Goal: Information Seeking & Learning: Learn about a topic

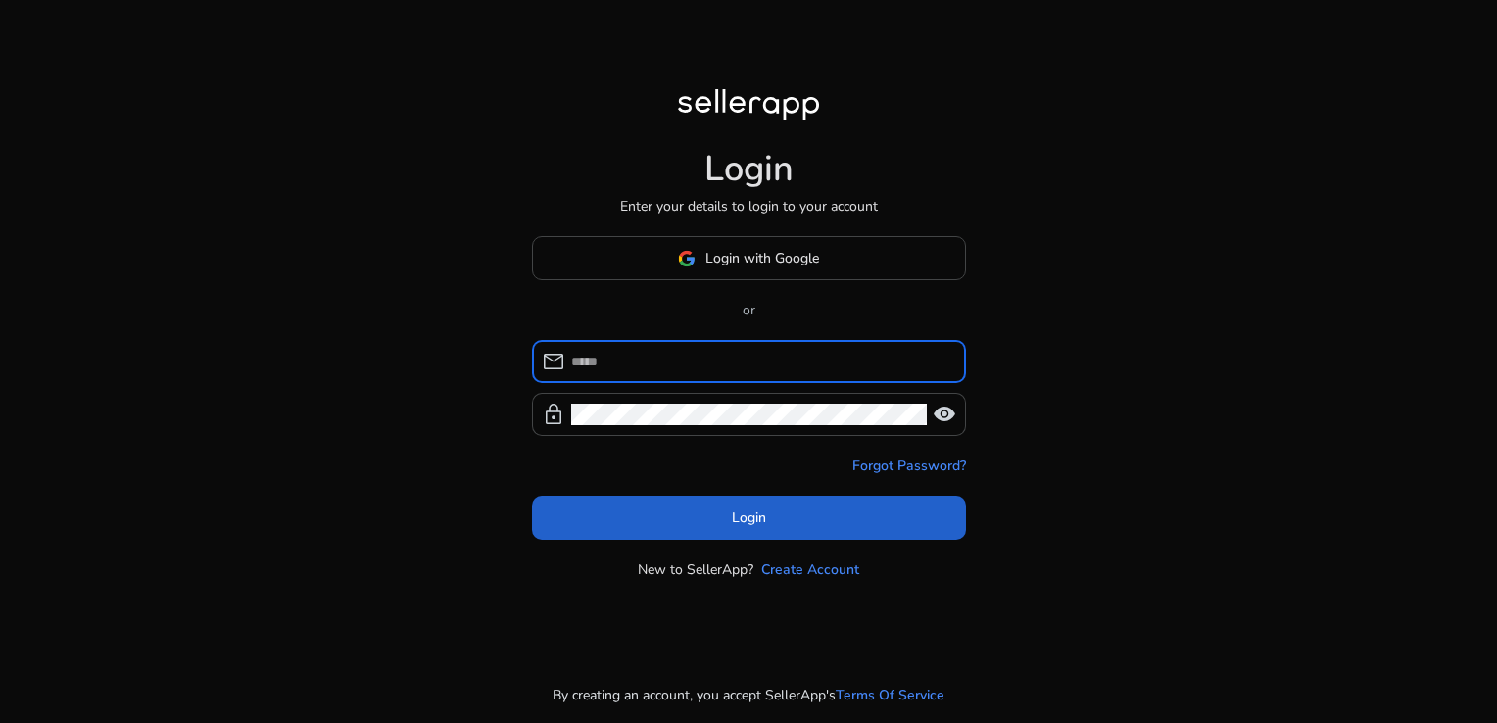
type input "**********"
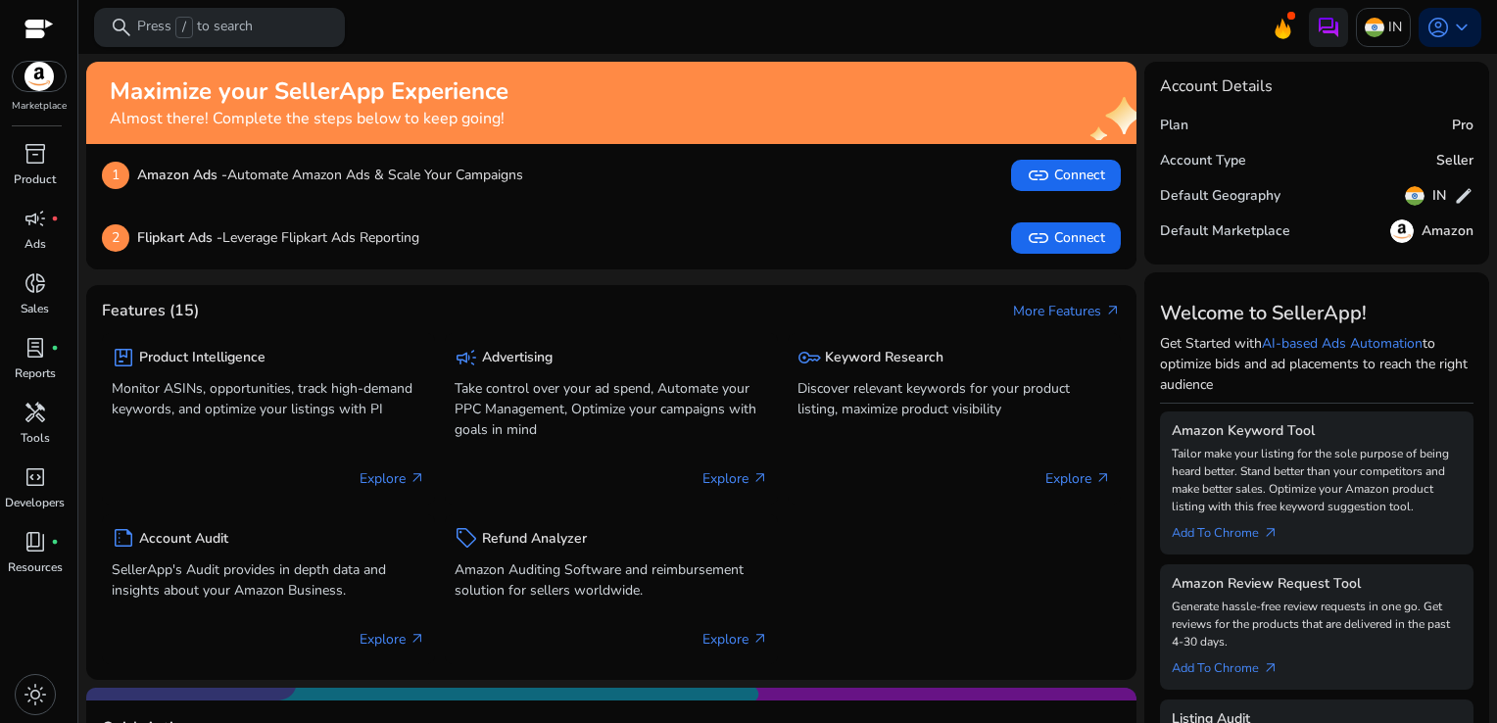
click at [149, 25] on p "Press / to search" at bounding box center [195, 28] width 116 height 22
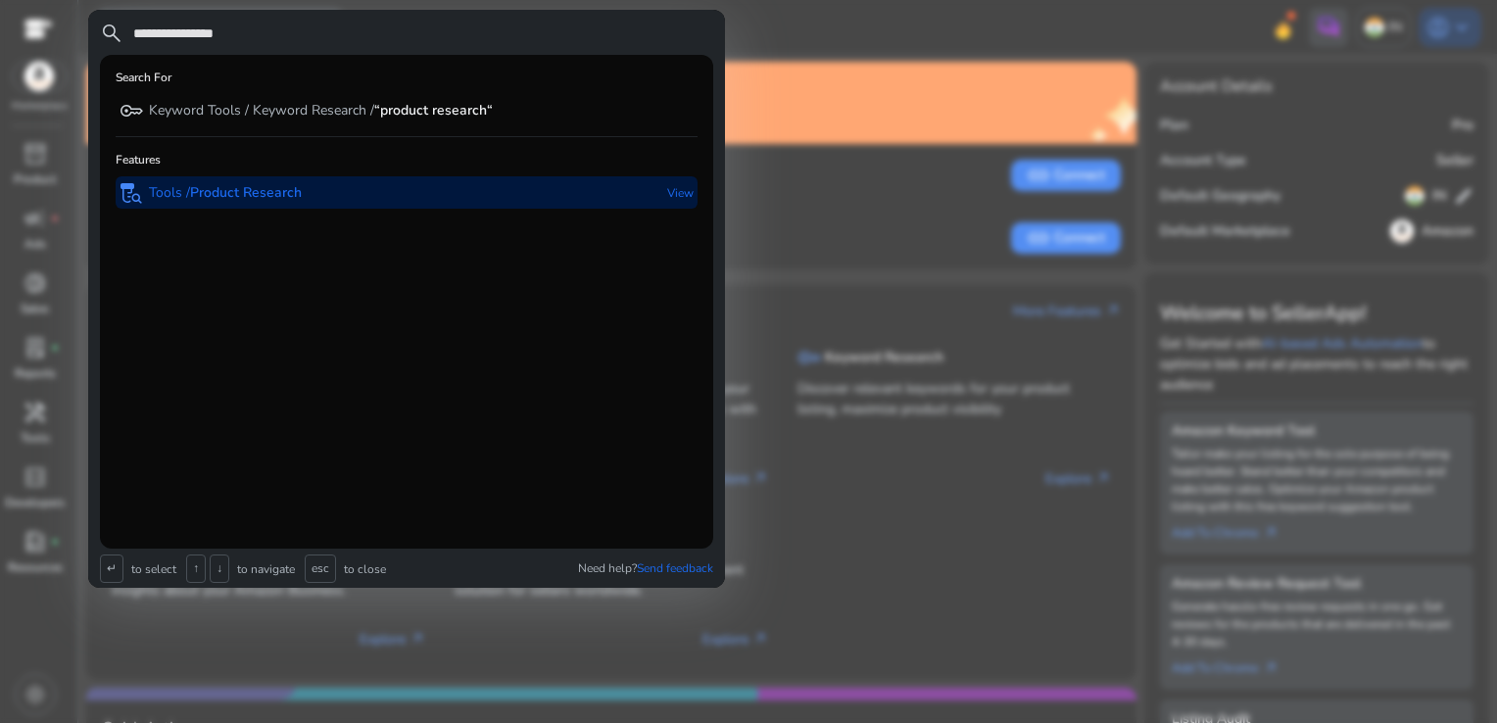
type input "**********"
click at [238, 205] on div "lab_research Tools / Product Research" at bounding box center [211, 192] width 182 height 32
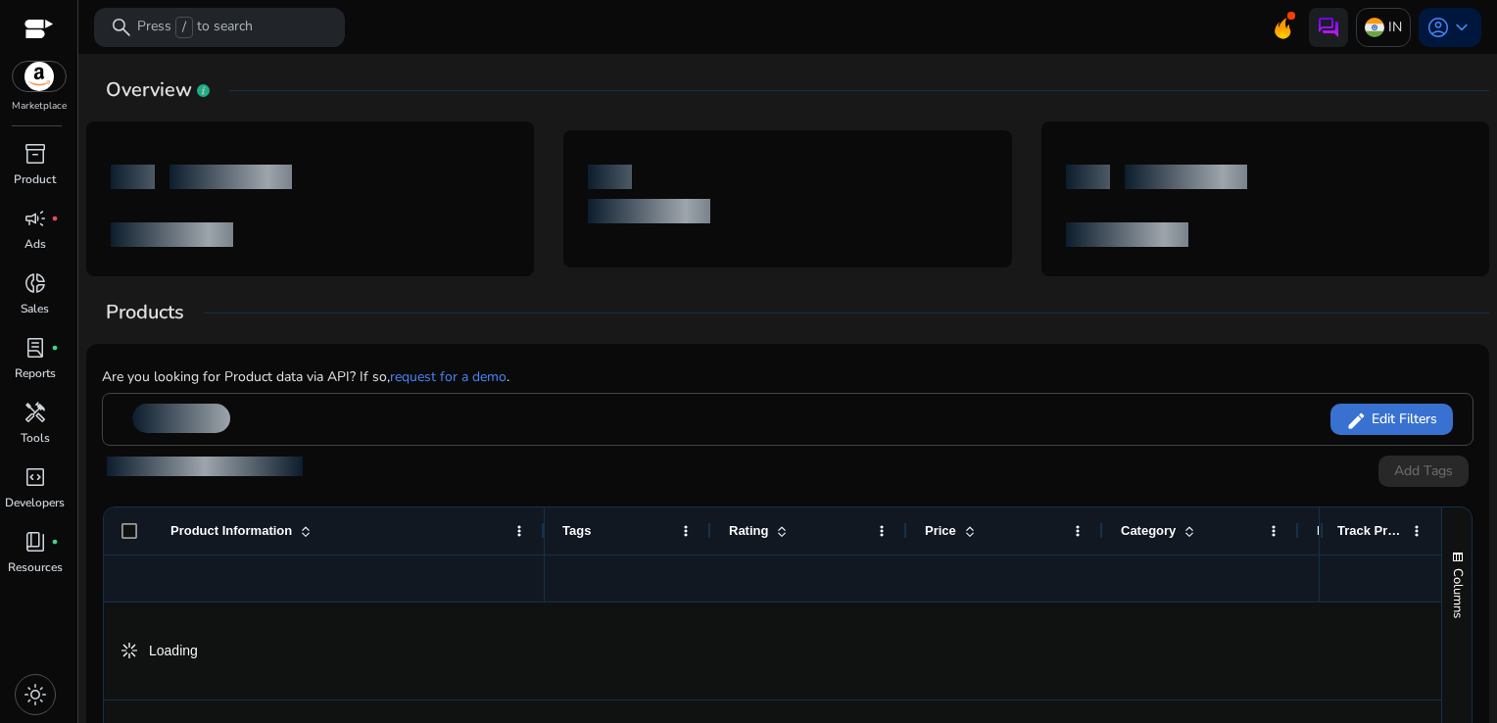
click at [1366, 415] on span "Edit Filters" at bounding box center [1401, 419] width 71 height 20
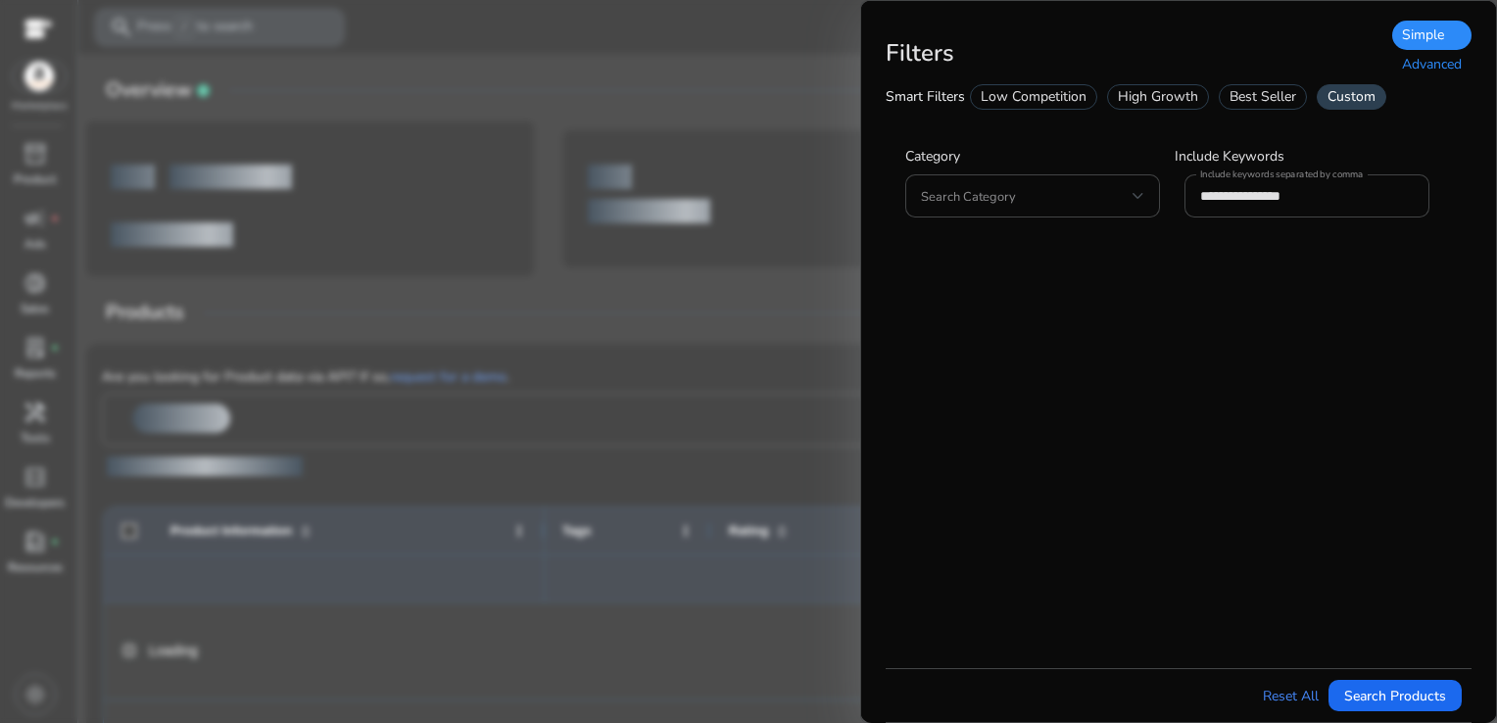
click at [1430, 71] on div "Advanced" at bounding box center [1431, 64] width 79 height 29
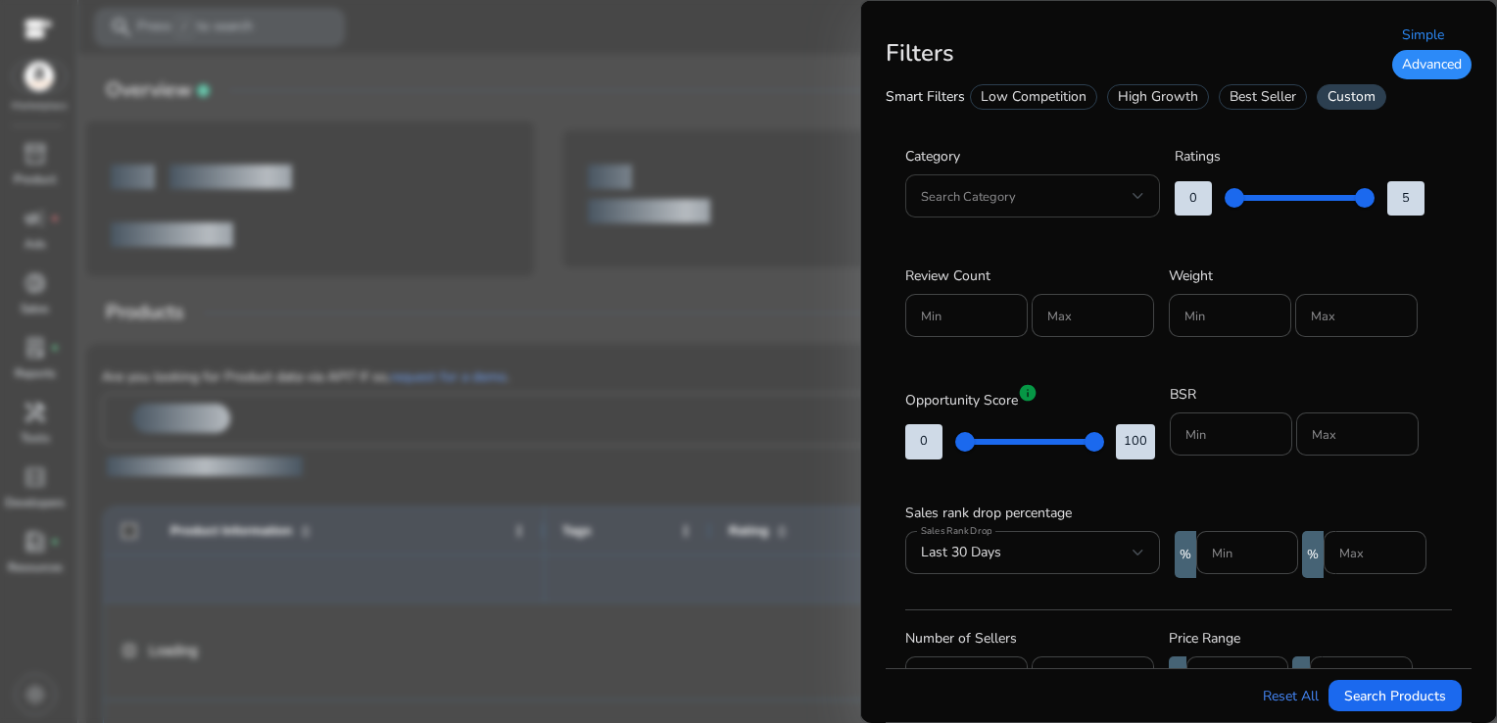
click at [1134, 202] on div at bounding box center [1138, 196] width 12 height 24
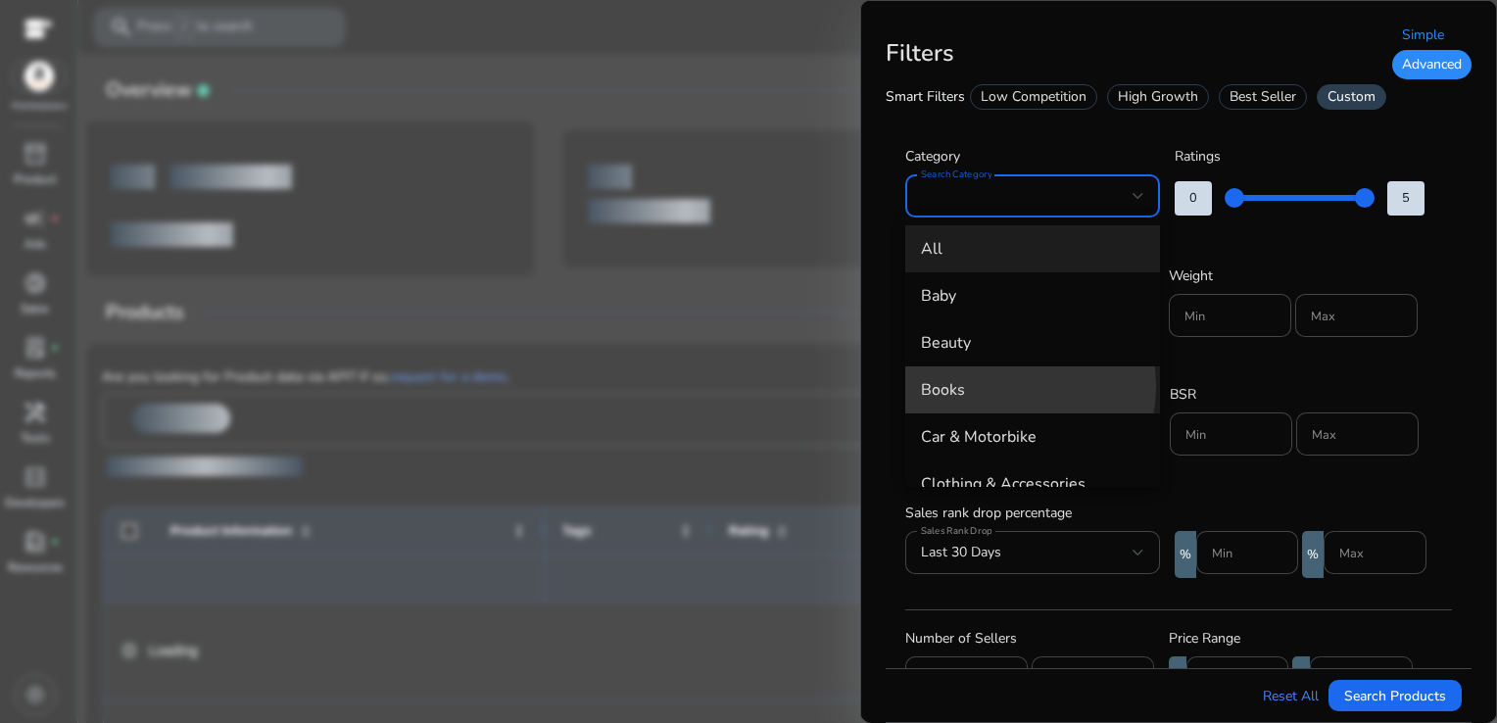
click at [995, 386] on span "Books" at bounding box center [1032, 390] width 223 height 22
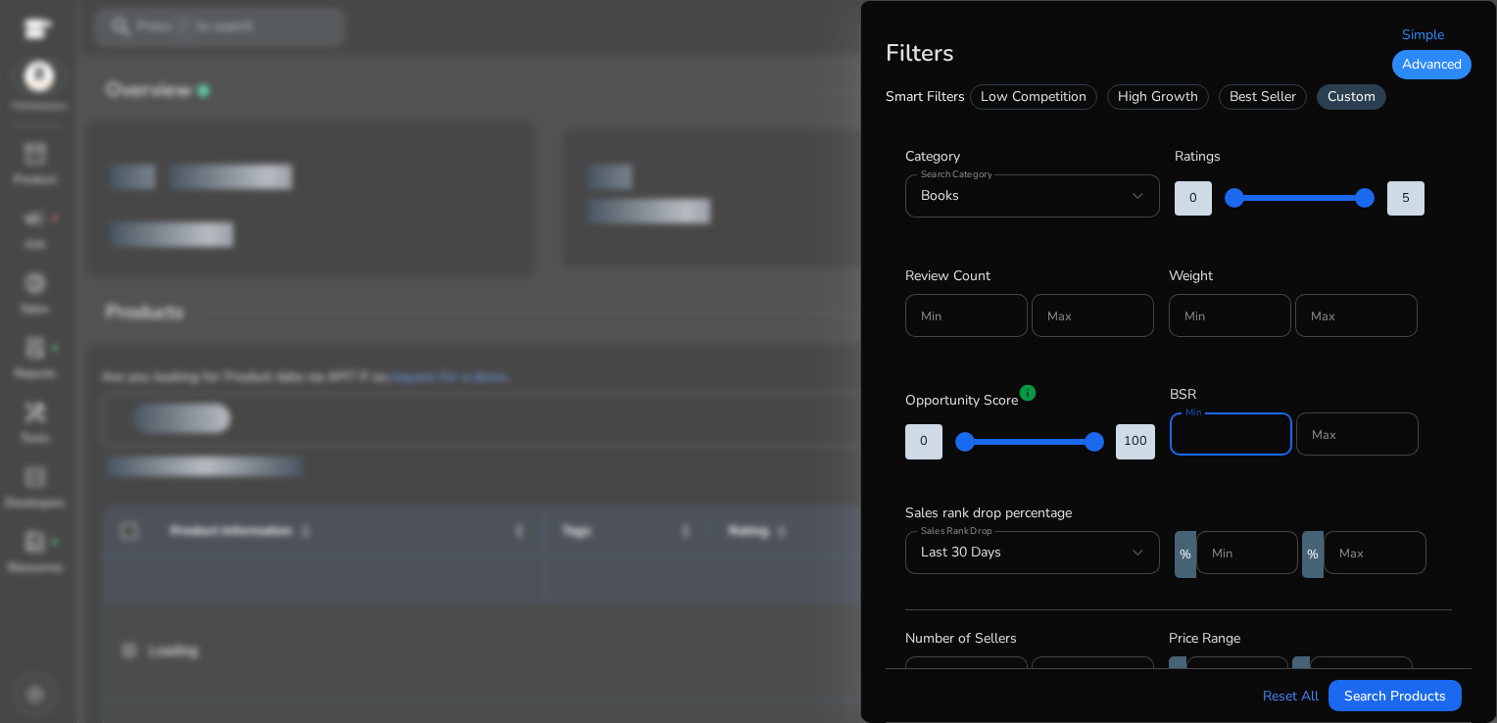
click at [1199, 434] on input "Min" at bounding box center [1230, 434] width 91 height 22
type input "*"
type input "*****"
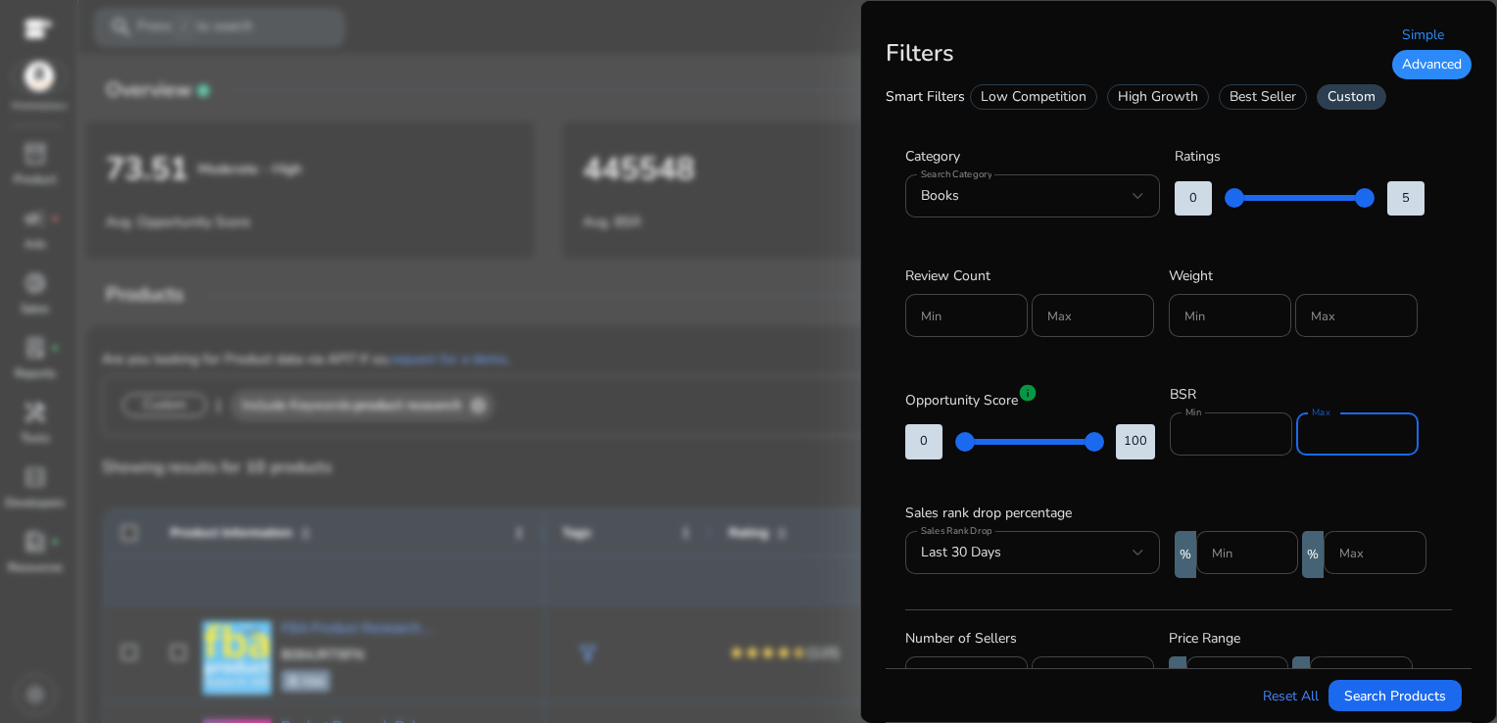
click at [1349, 435] on input "Max" at bounding box center [1357, 434] width 91 height 22
type input "*****"
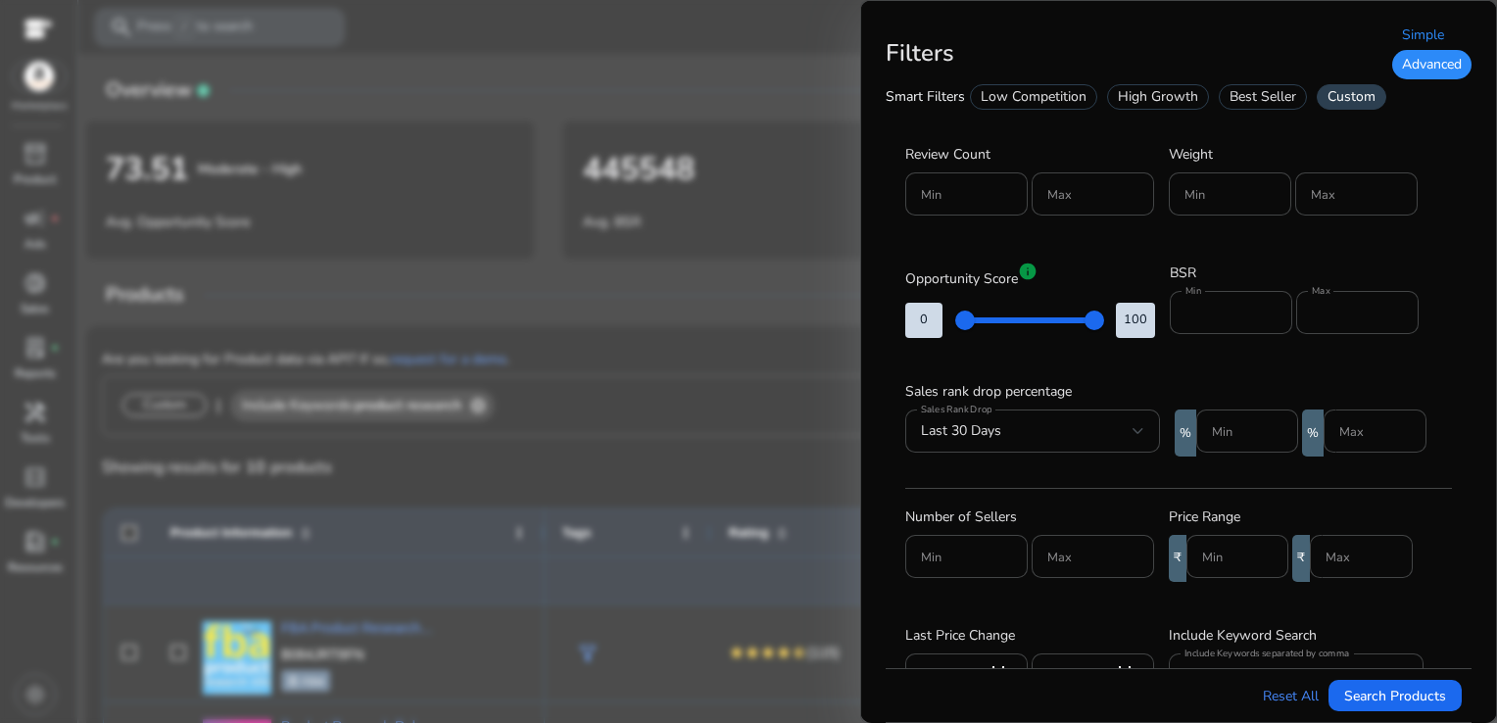
scroll to position [133, 0]
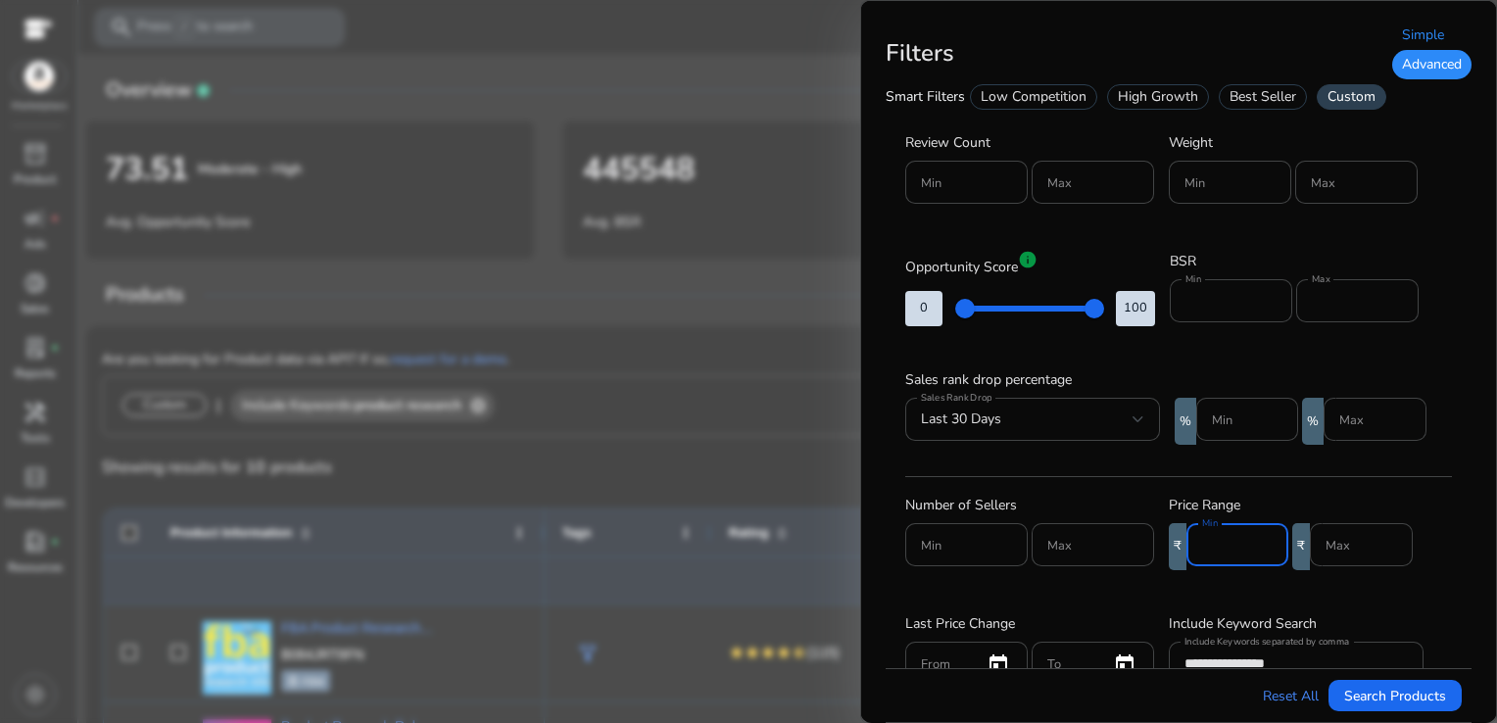
click at [1237, 544] on input "Min" at bounding box center [1237, 545] width 71 height 22
type input "***"
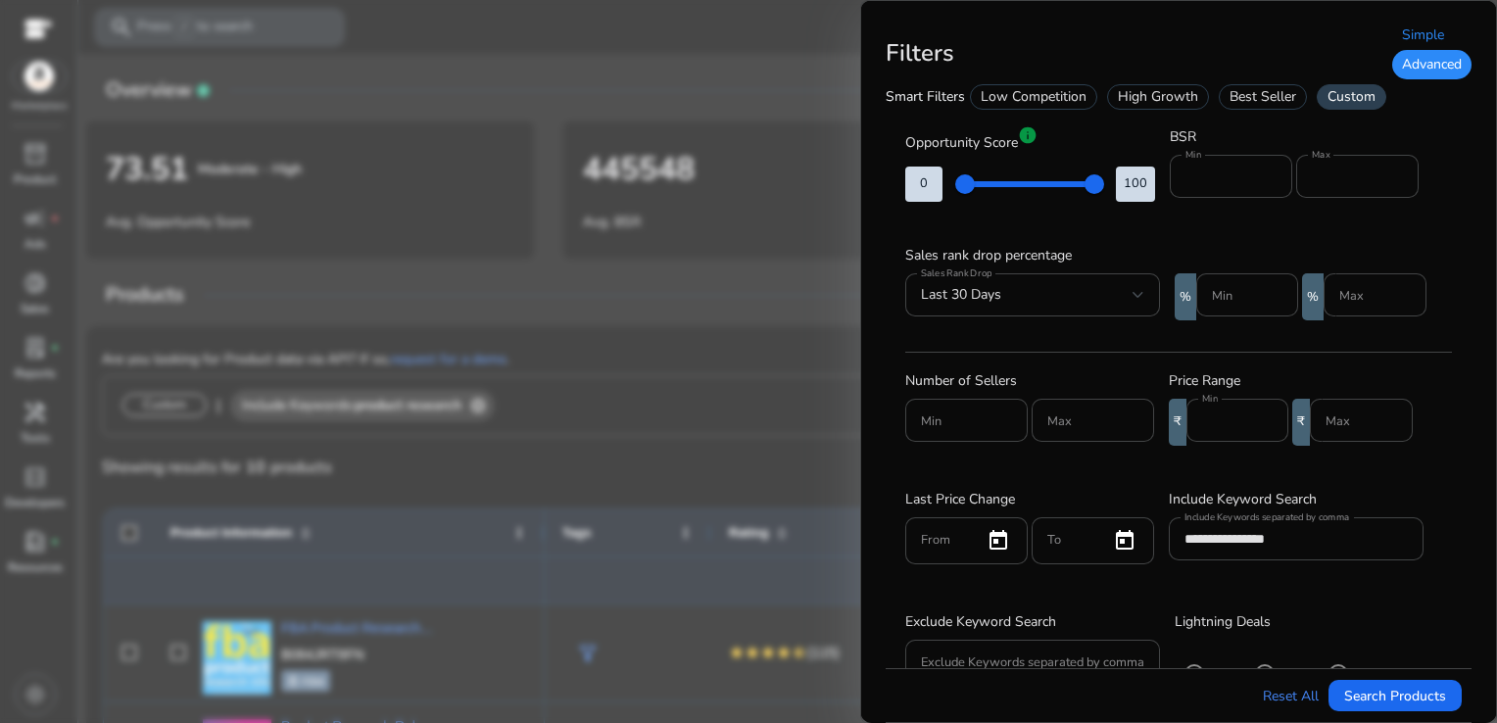
scroll to position [296, 0]
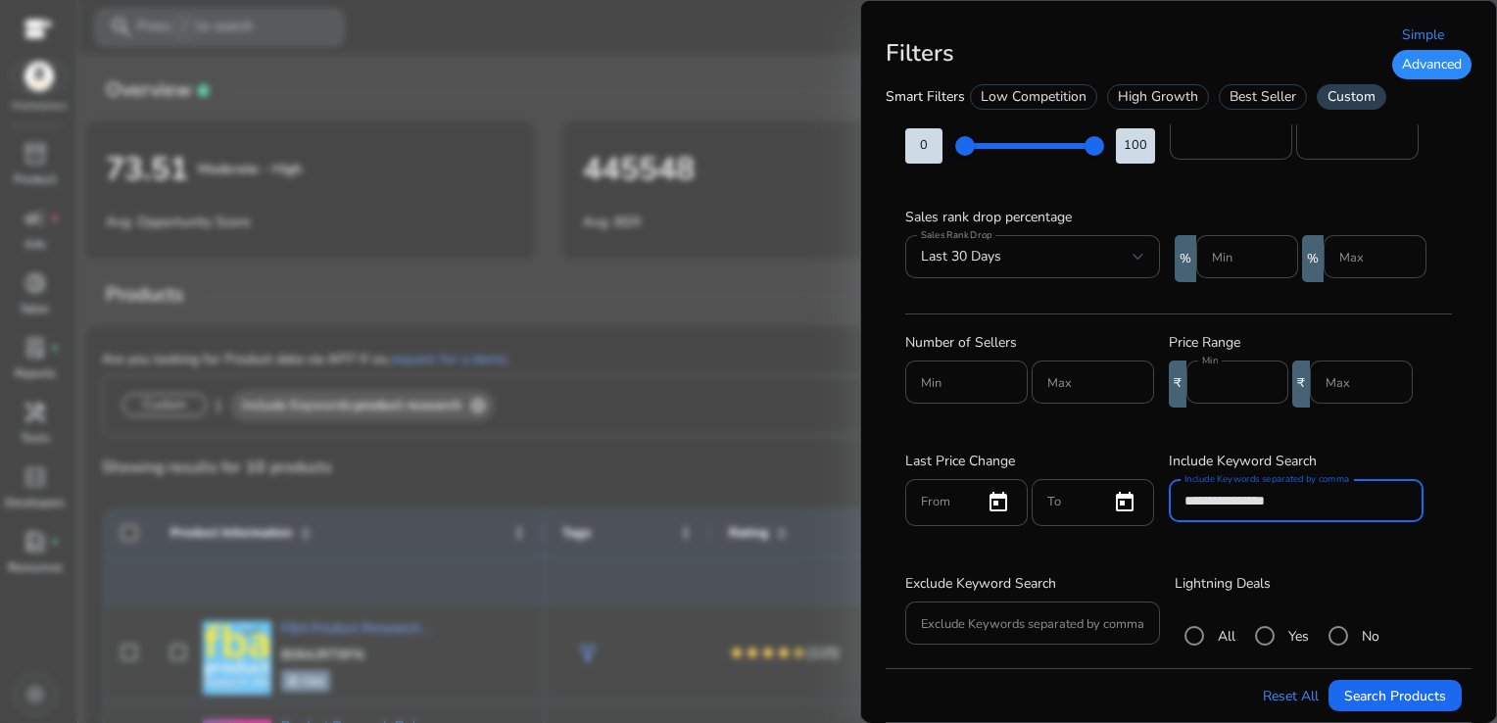
click at [1341, 497] on input "**********" at bounding box center [1295, 501] width 223 height 22
type input "*"
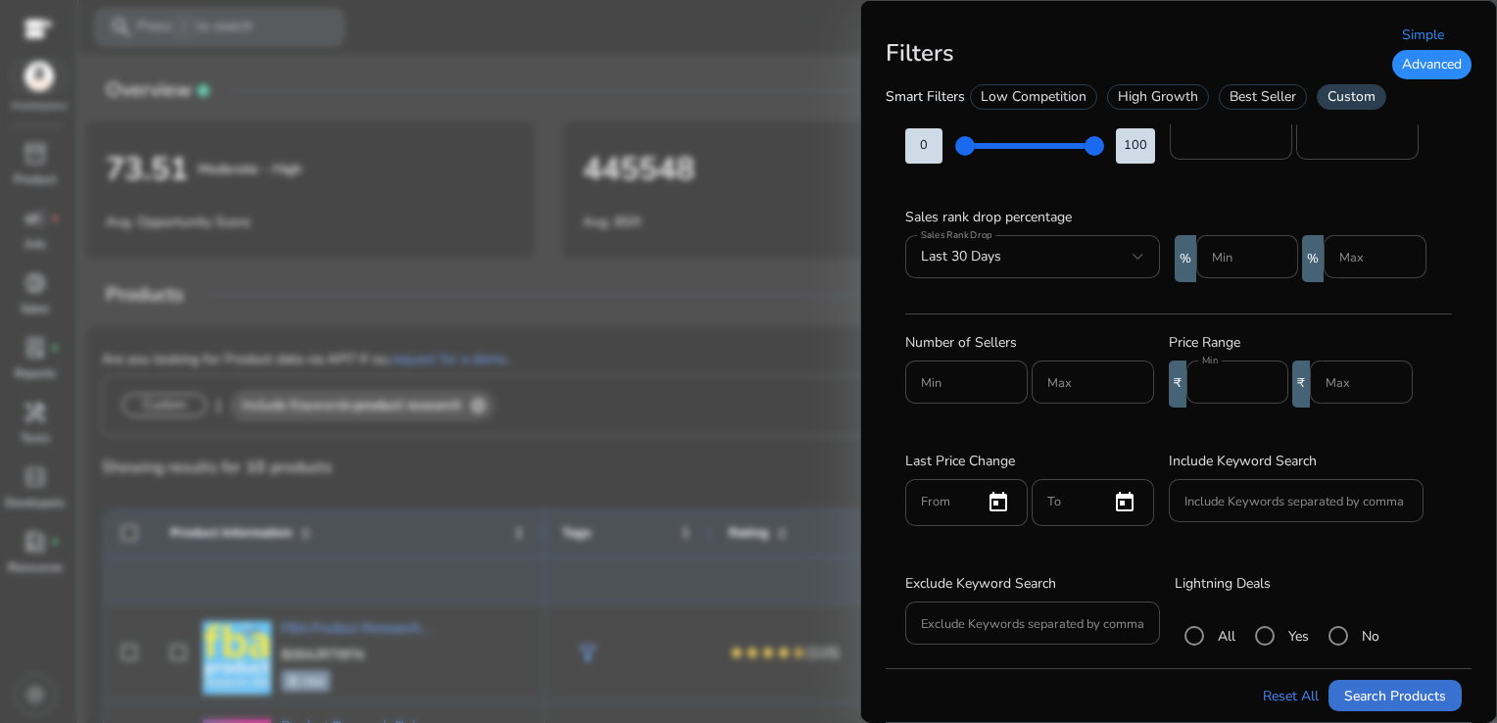
click at [1359, 689] on span "Search Products" at bounding box center [1395, 696] width 102 height 21
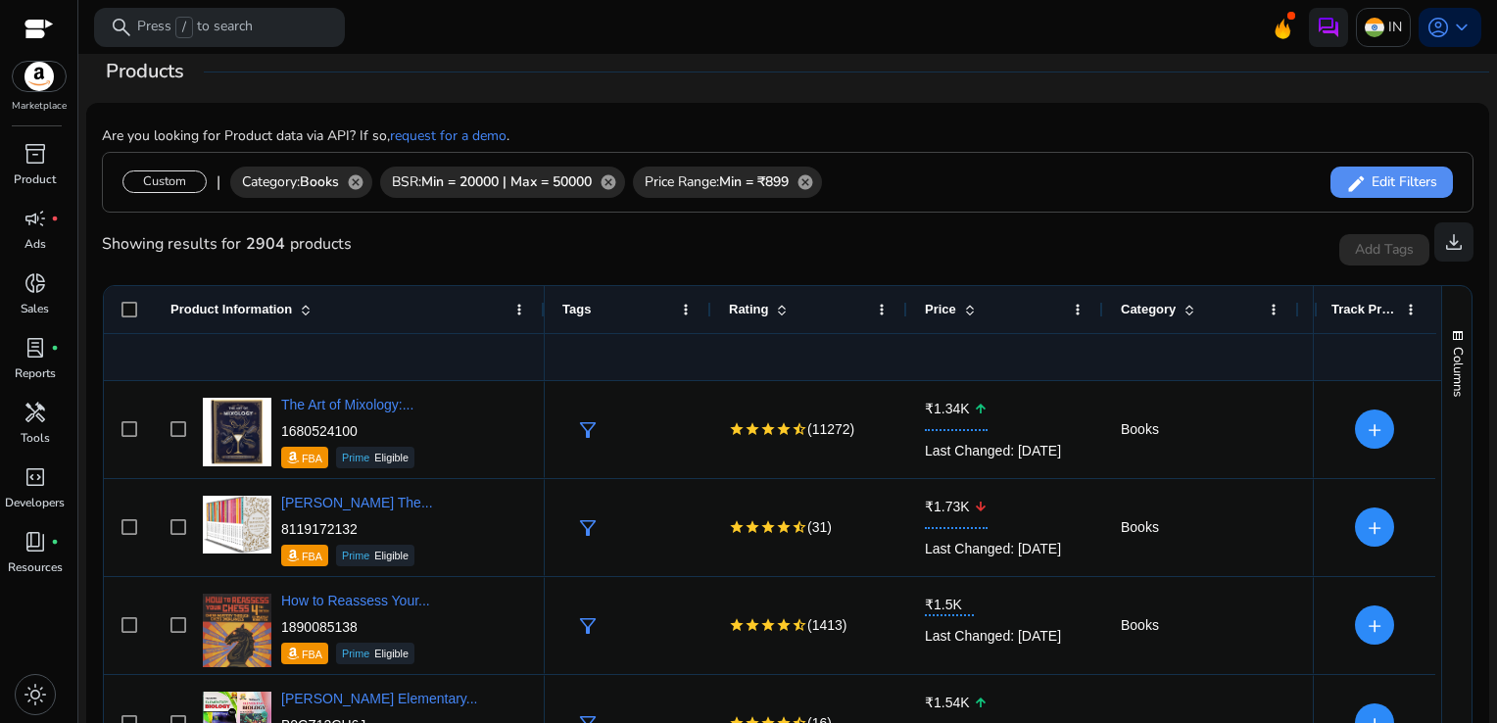
scroll to position [227, 0]
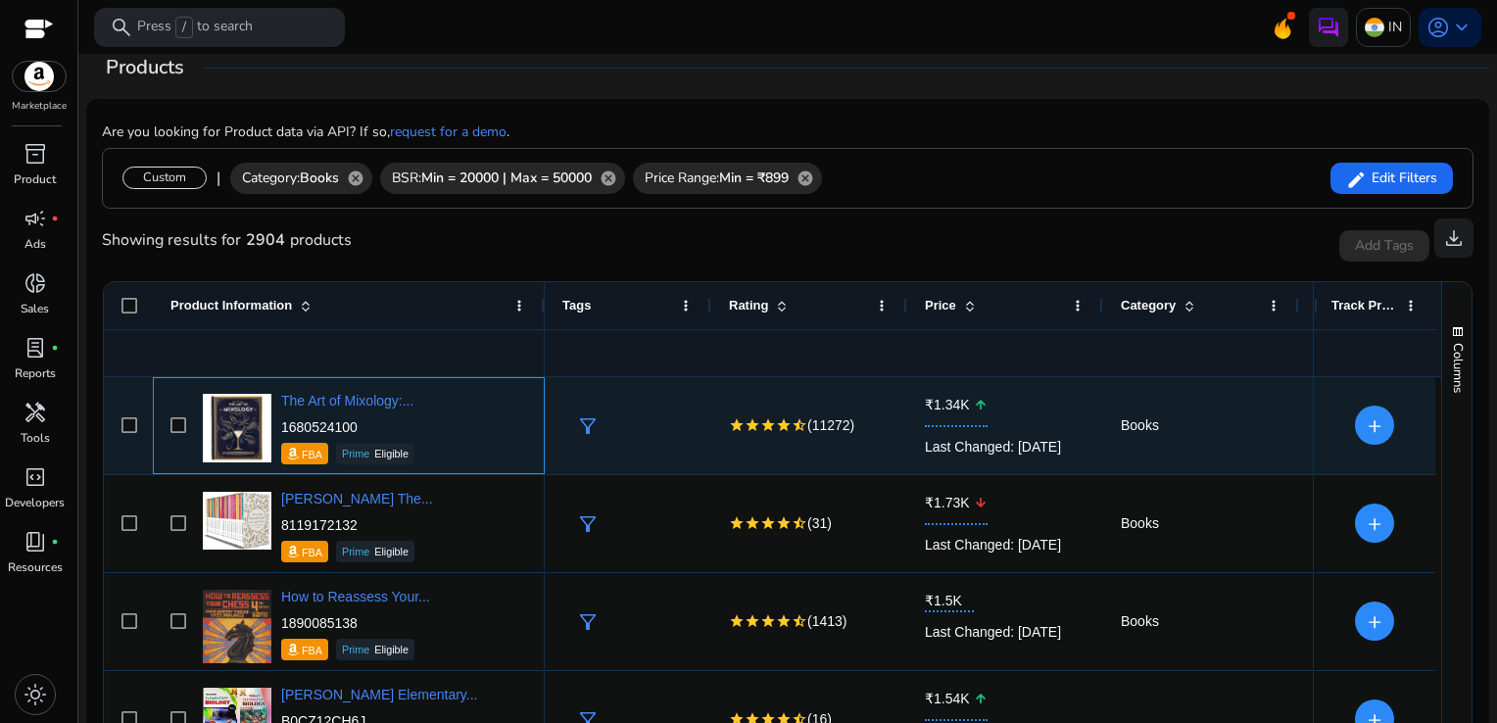
drag, startPoint x: 364, startPoint y: 429, endPoint x: 282, endPoint y: 425, distance: 82.4
click at [282, 425] on p "1680524100" at bounding box center [347, 427] width 133 height 20
copy p "1680524100"
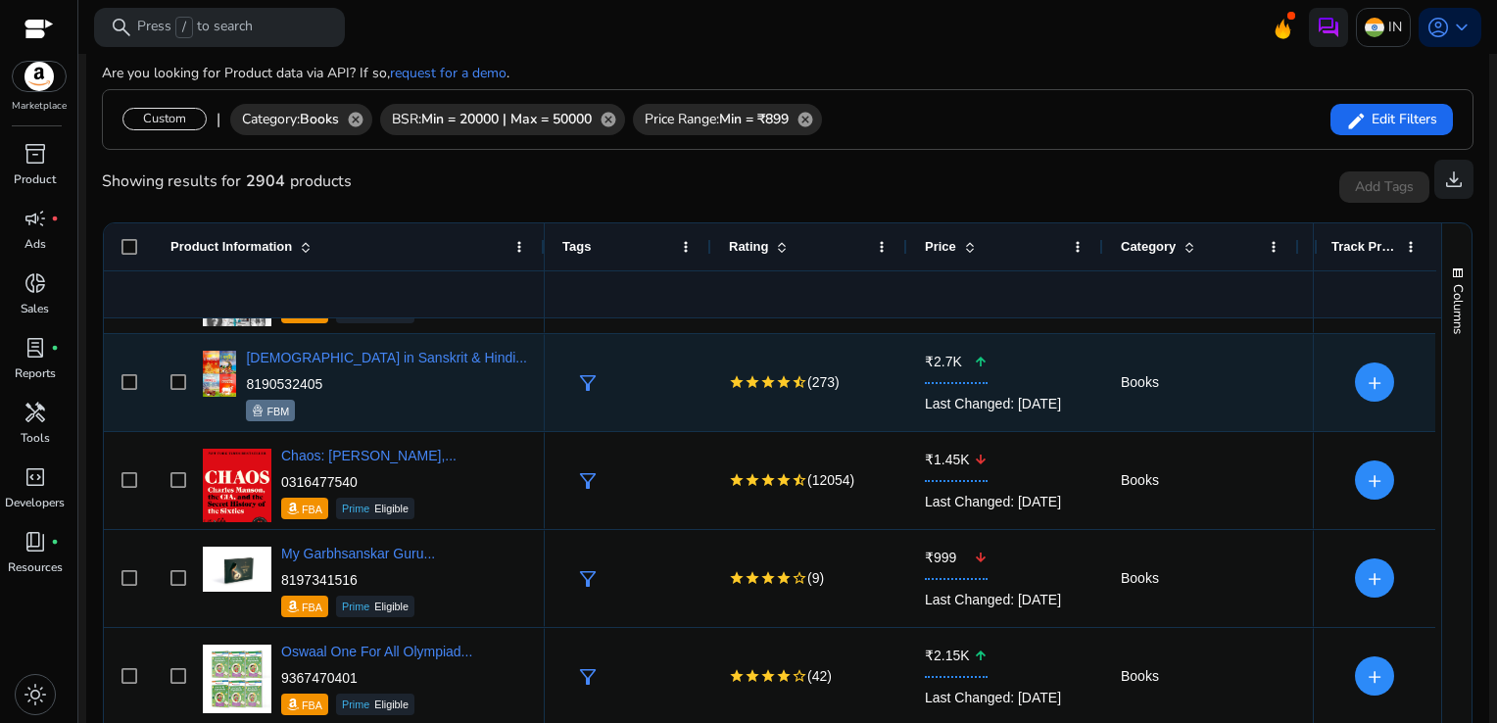
scroll to position [866, 0]
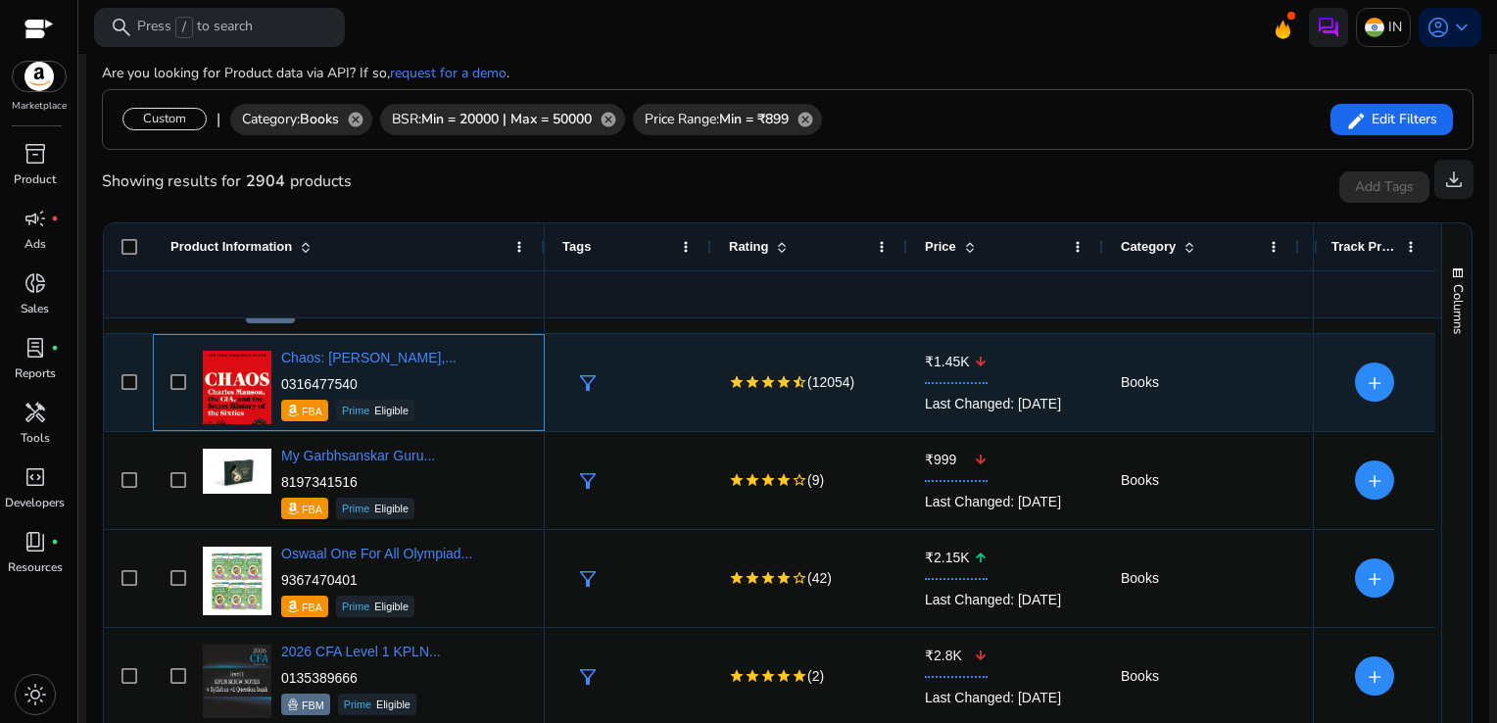
drag, startPoint x: 368, startPoint y: 387, endPoint x: 279, endPoint y: 387, distance: 89.1
click at [279, 387] on div "Chaos: Charles Manson,... 0316477540 FBA Prime Eligible" at bounding box center [362, 382] width 329 height 83
copy p "0316477540"
click at [394, 386] on p "0316477540" at bounding box center [368, 384] width 175 height 20
drag, startPoint x: 375, startPoint y: 386, endPoint x: 281, endPoint y: 383, distance: 94.1
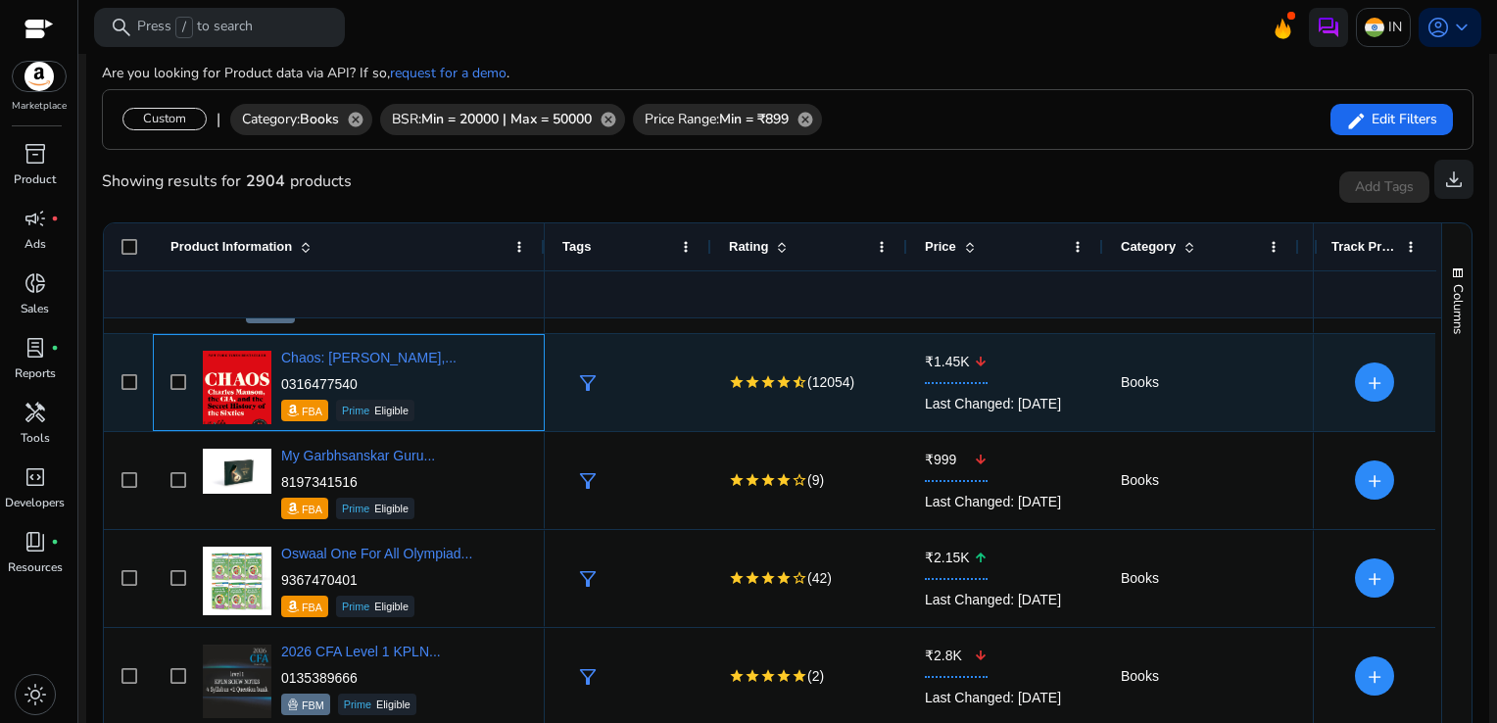
click at [281, 383] on p "0316477540" at bounding box center [368, 384] width 175 height 20
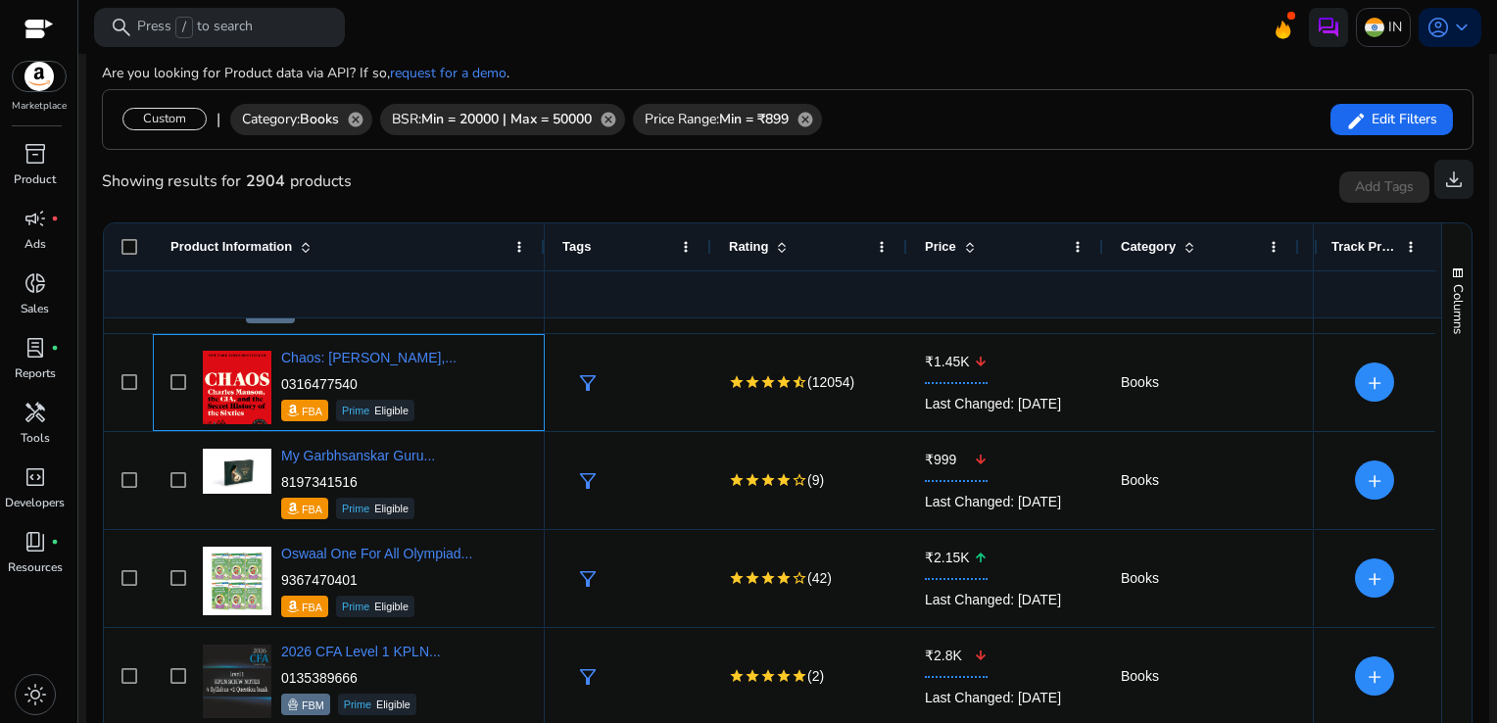
copy p "0316477540"
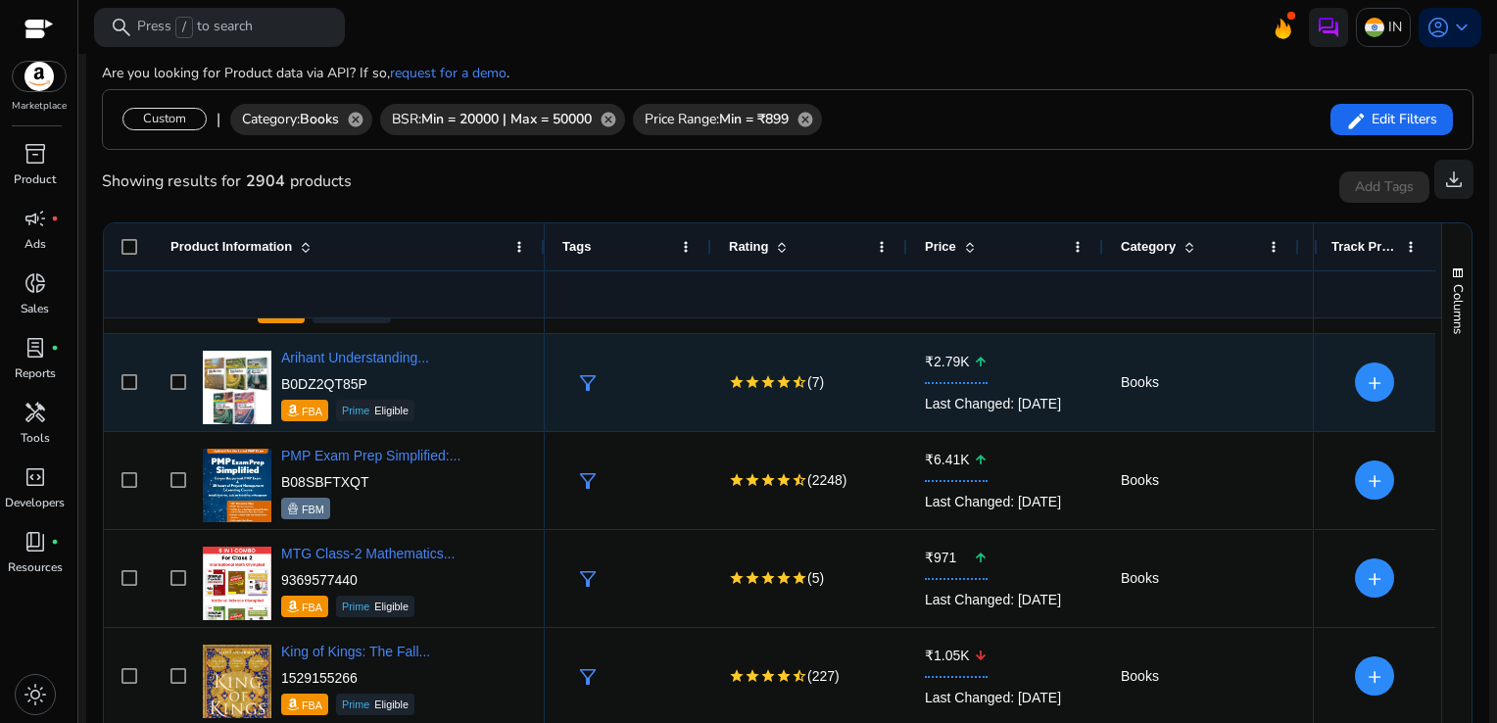
scroll to position [0, 0]
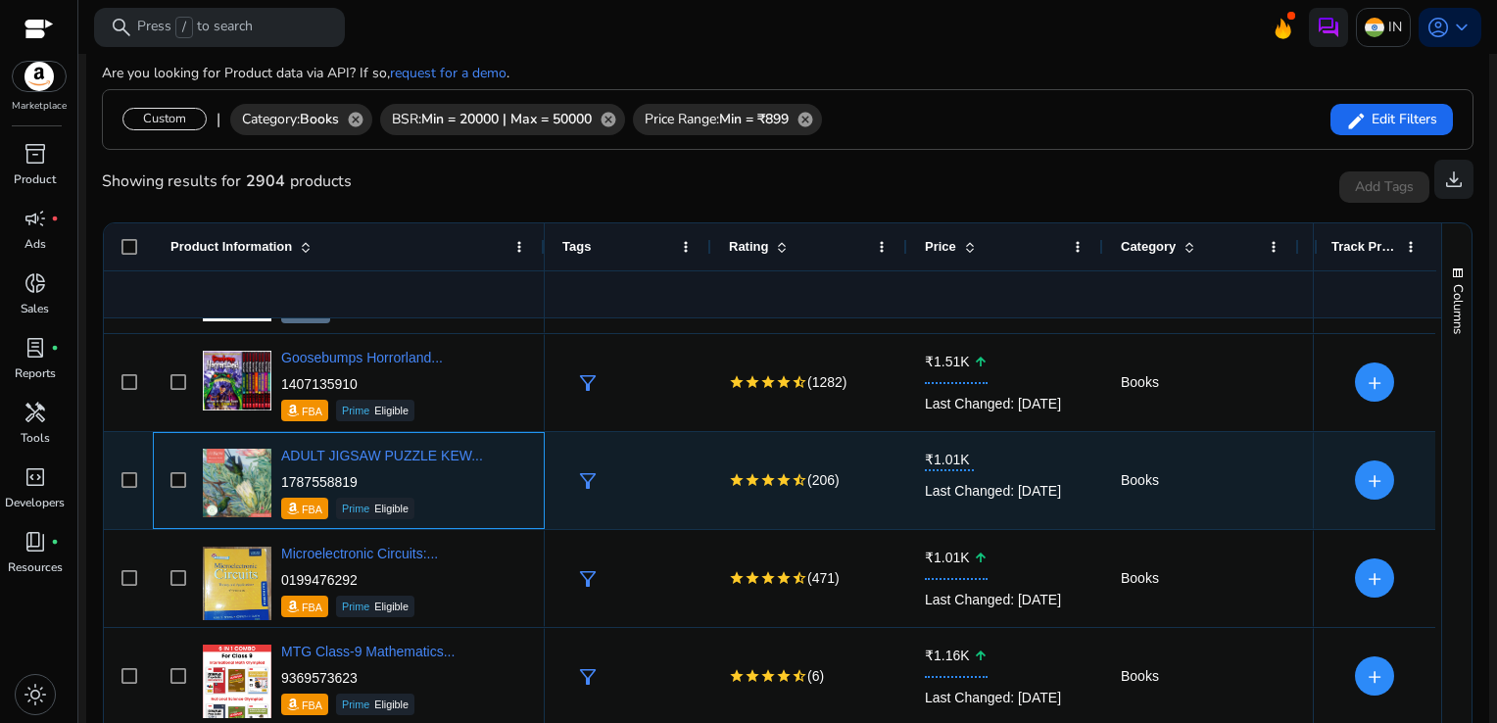
drag, startPoint x: 360, startPoint y: 479, endPoint x: 278, endPoint y: 474, distance: 82.4
click at [278, 474] on div "ADULT JIGSAW PUZZLE KEW... 1787558819 FBA Prime Eligible" at bounding box center [362, 480] width 329 height 83
copy p "1787558819"
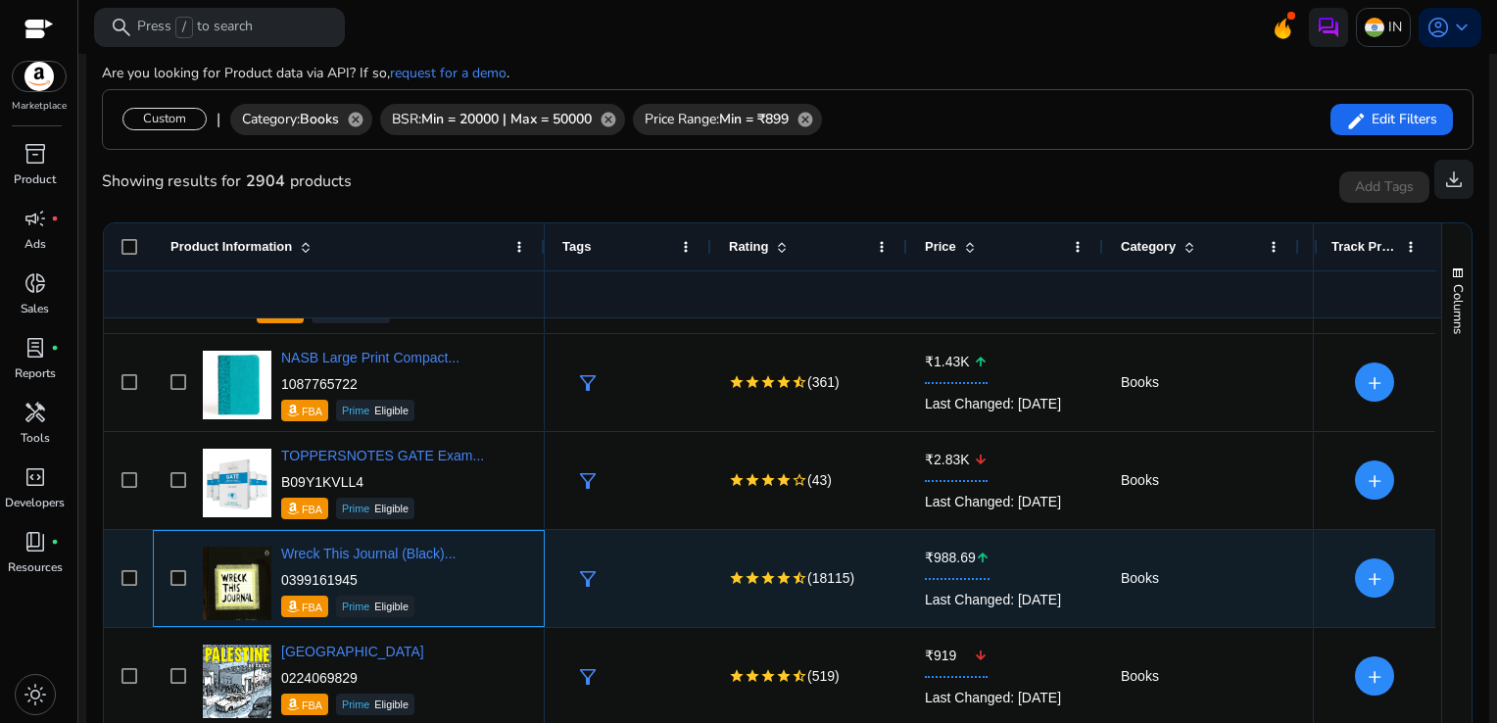
drag, startPoint x: 360, startPoint y: 580, endPoint x: 279, endPoint y: 570, distance: 81.9
click at [279, 570] on div "Wreck This Journal (Black)... 0399161945 FBA Prime Eligible" at bounding box center [362, 578] width 329 height 83
copy p "0399161945"
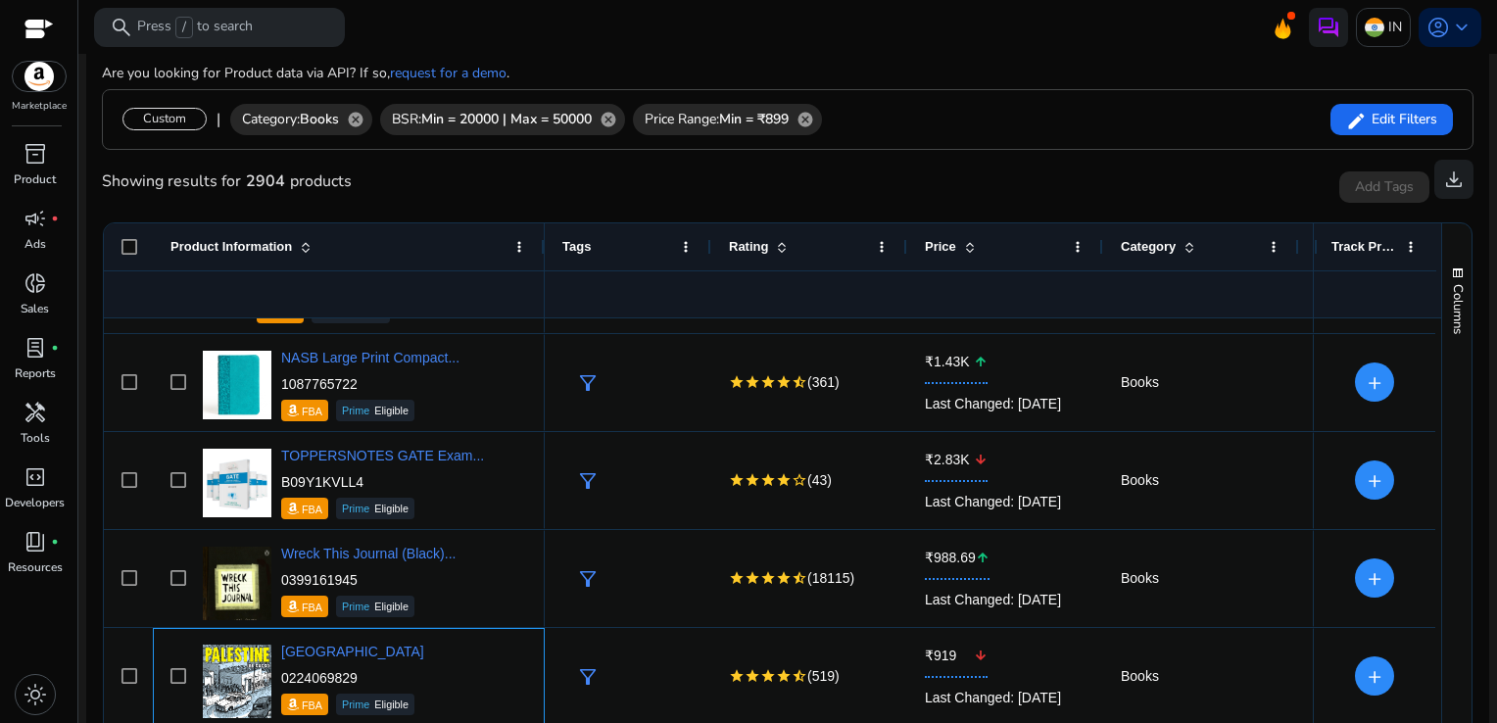
scroll to position [365, 0]
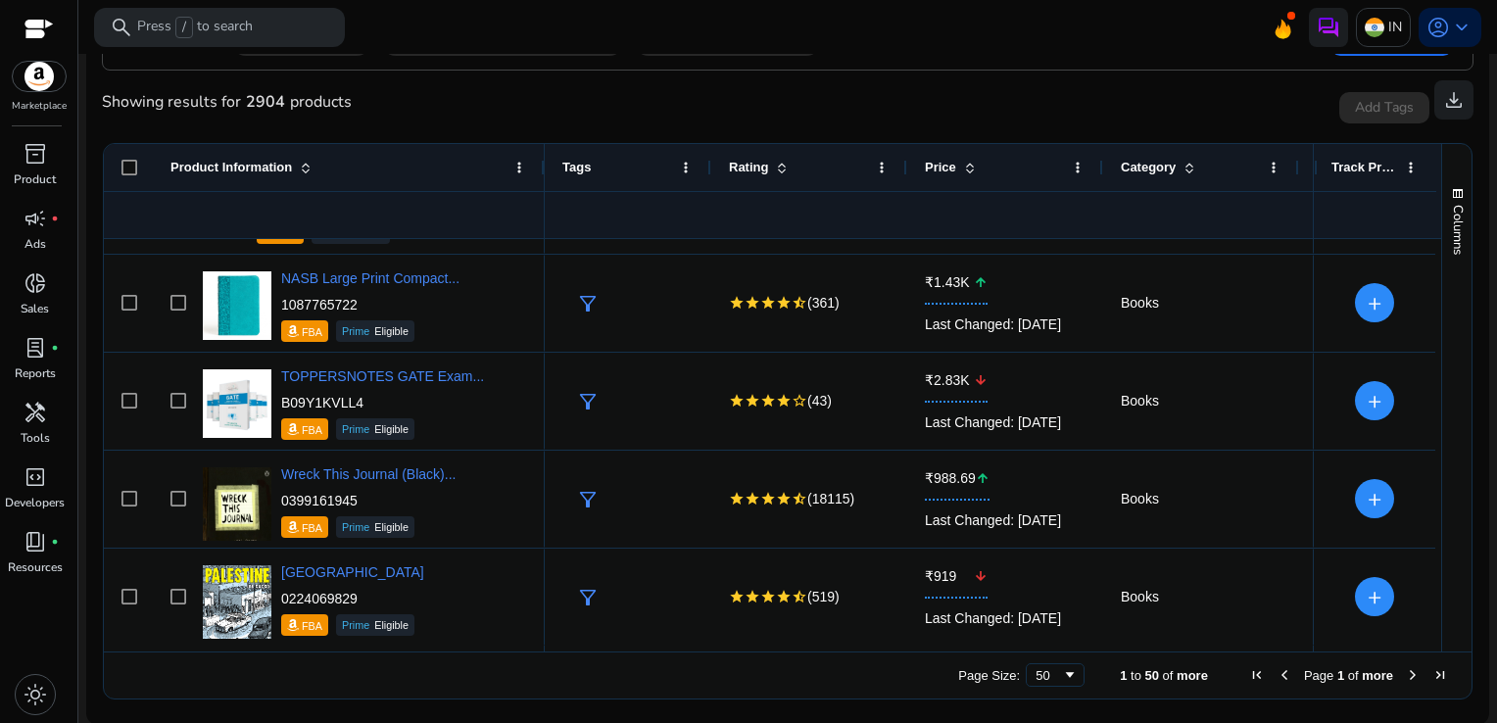
click at [1405, 673] on span "Next Page" at bounding box center [1413, 675] width 16 height 16
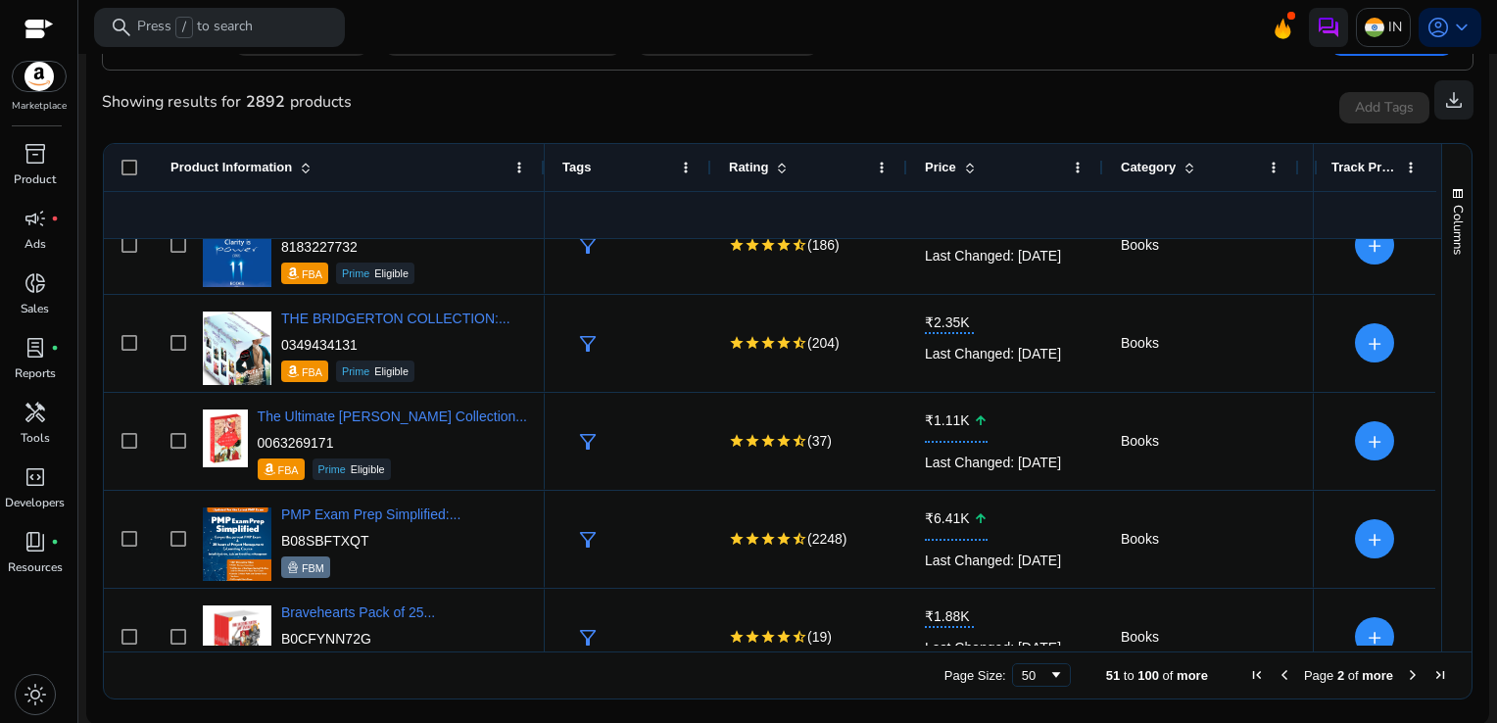
scroll to position [443, 0]
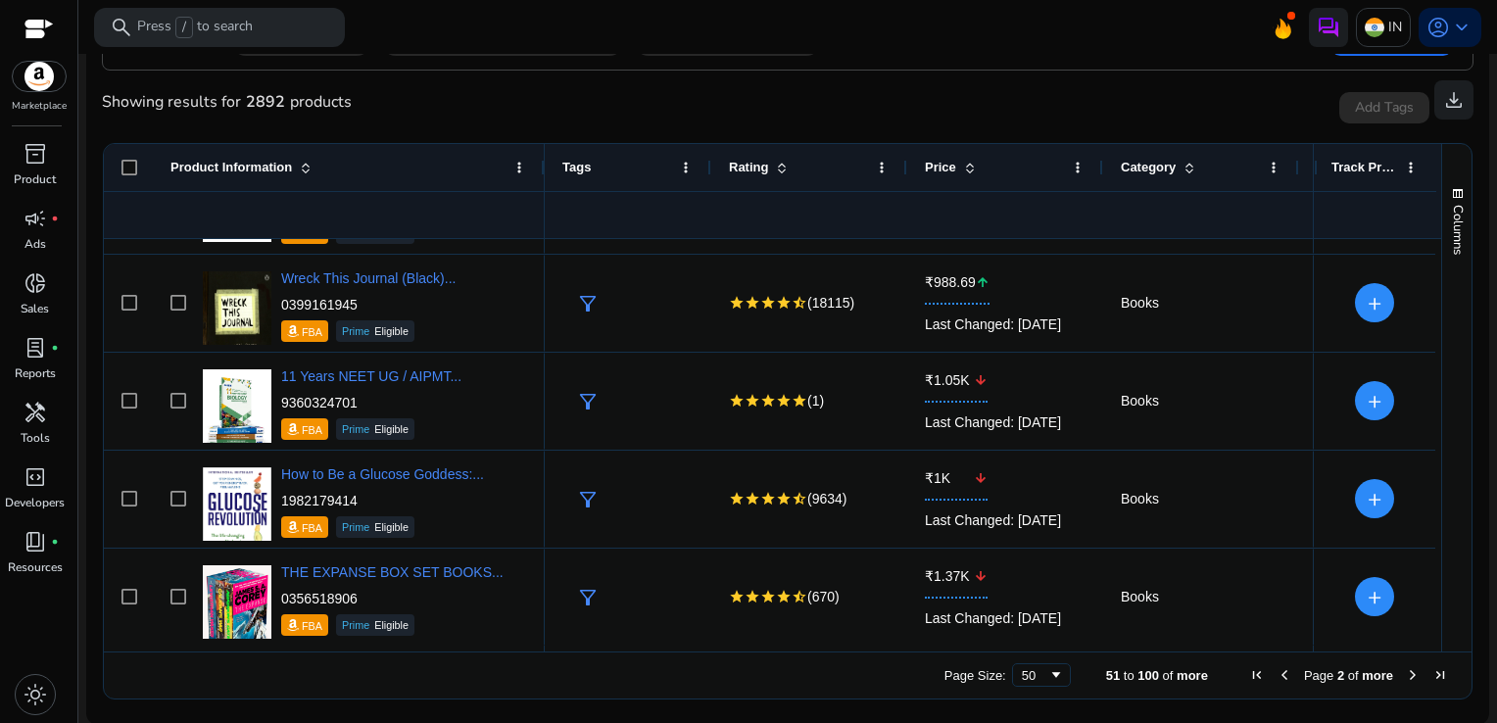
click at [1408, 676] on span "Next Page" at bounding box center [1413, 675] width 16 height 16
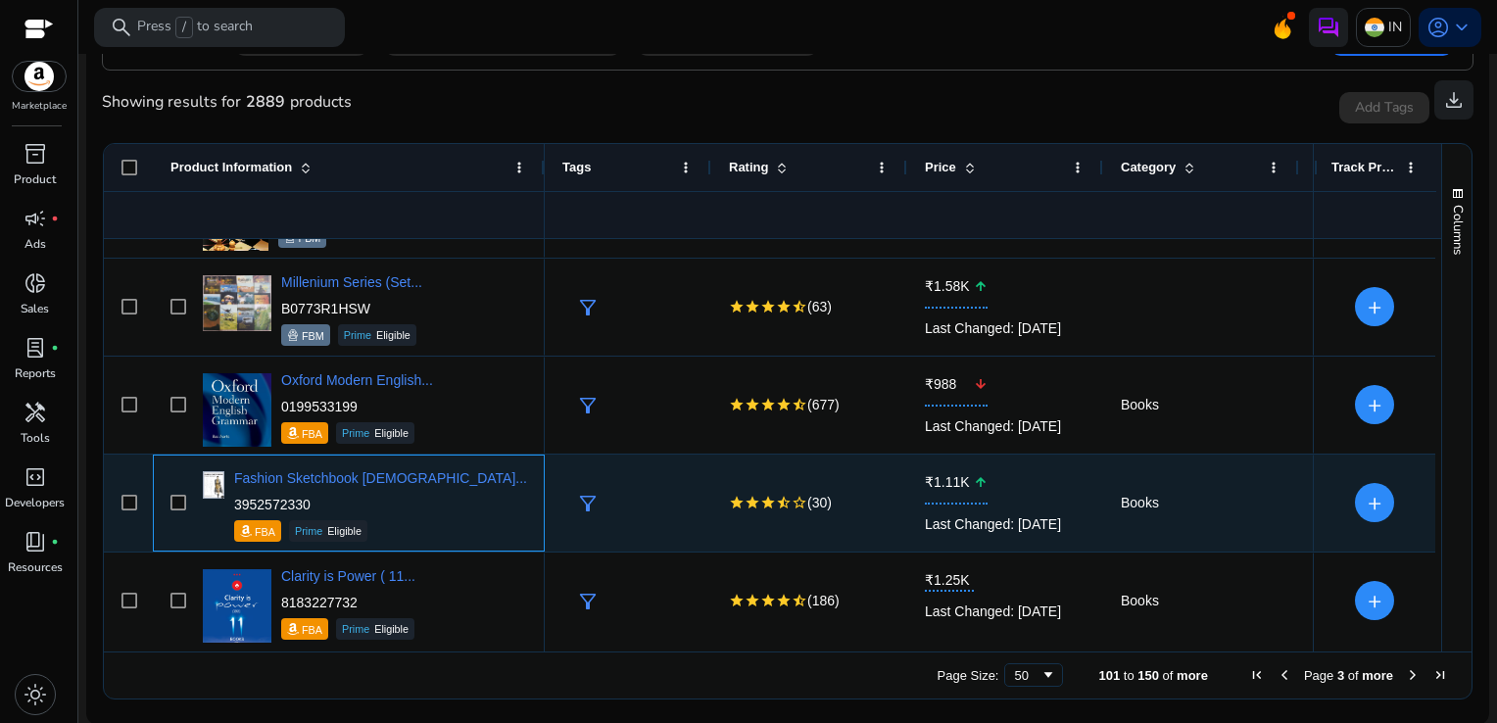
drag, startPoint x: 380, startPoint y: 504, endPoint x: 281, endPoint y: 503, distance: 98.9
click at [281, 503] on p "3952572330" at bounding box center [380, 505] width 293 height 20
copy p "3952572330"
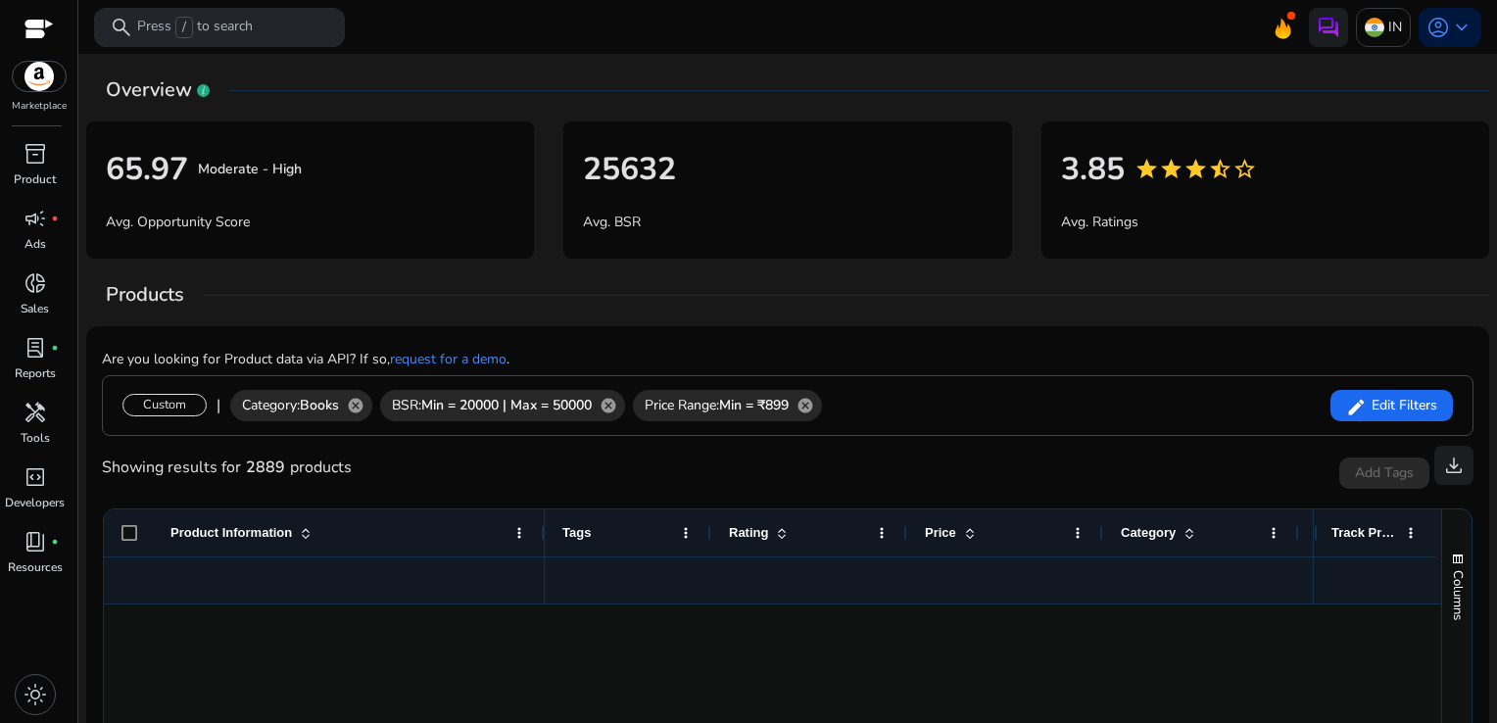
scroll to position [4038, 0]
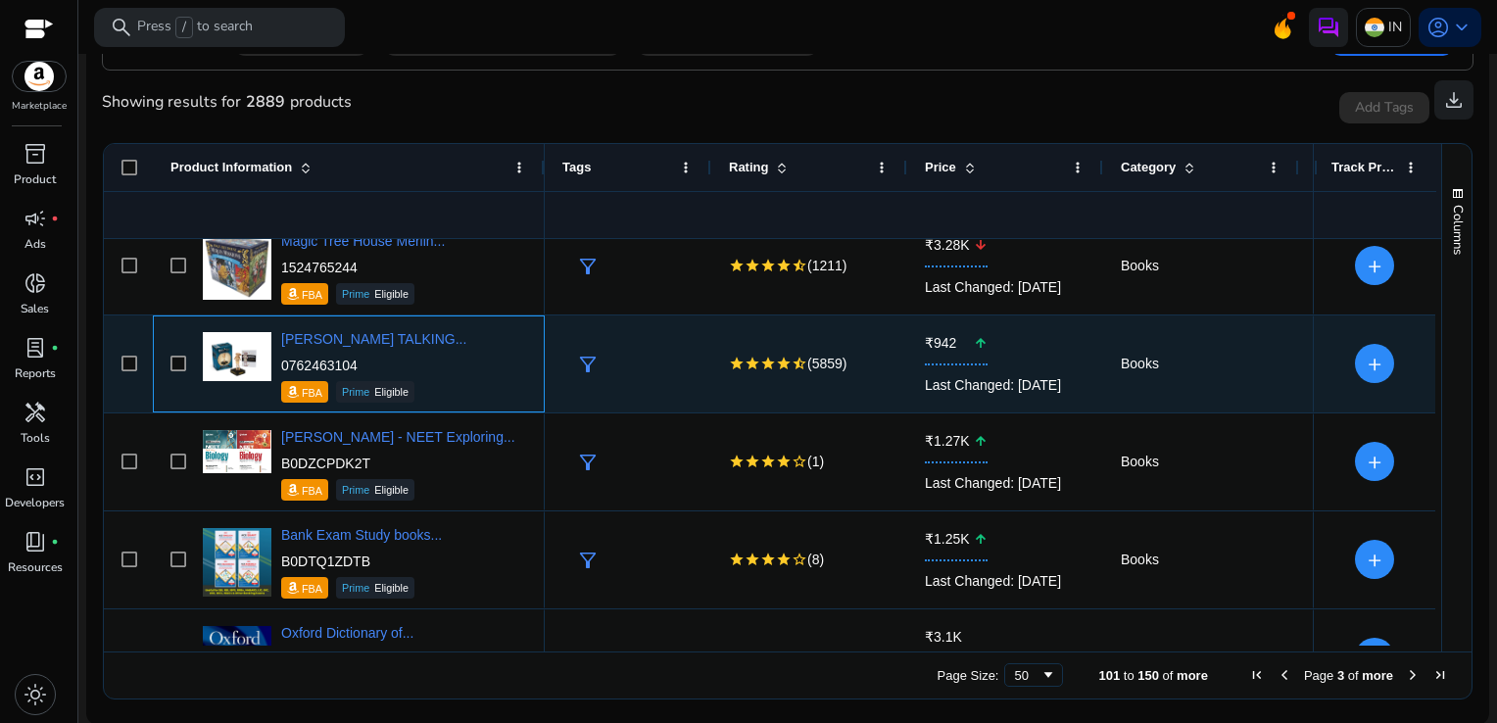
drag, startPoint x: 360, startPoint y: 359, endPoint x: 283, endPoint y: 359, distance: 77.4
click at [283, 359] on p "0762463104" at bounding box center [373, 366] width 185 height 20
copy p "0762463104"
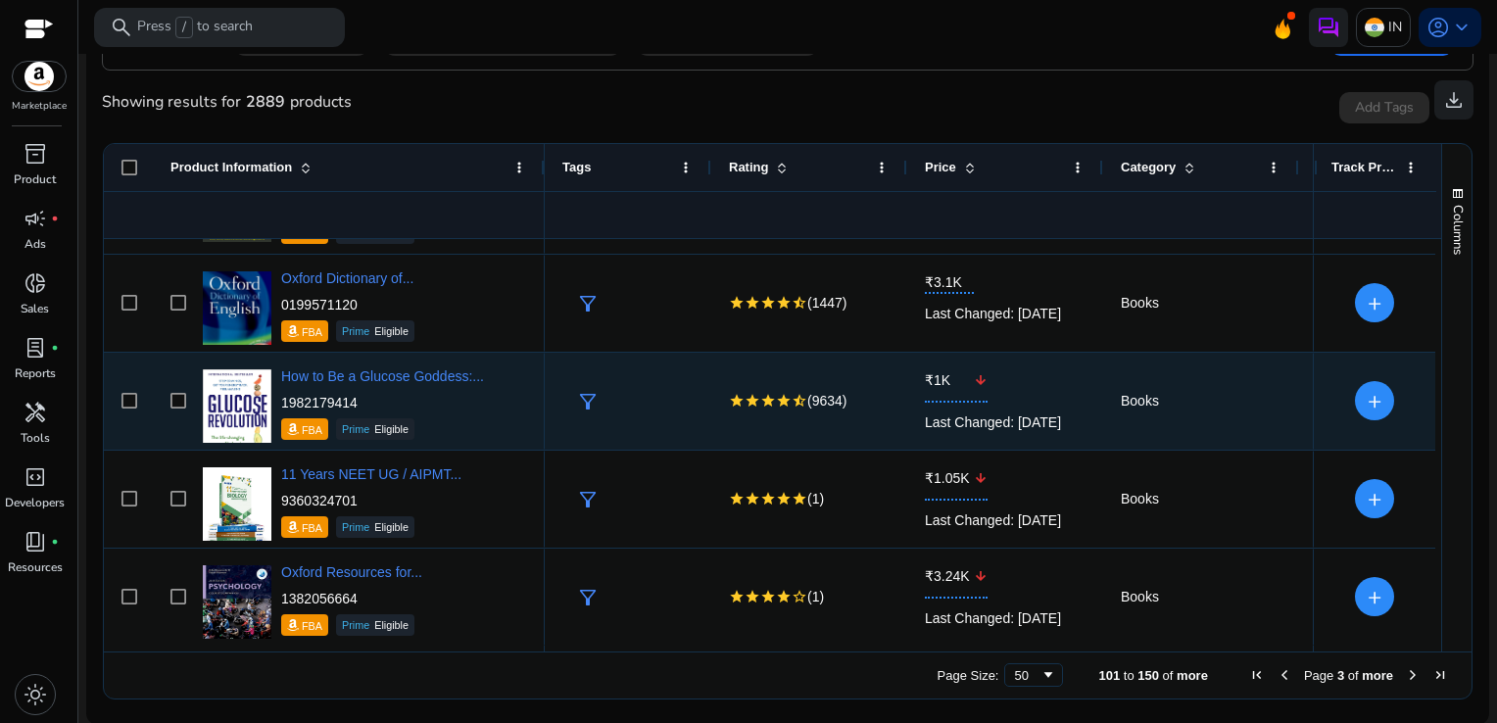
scroll to position [4490, 0]
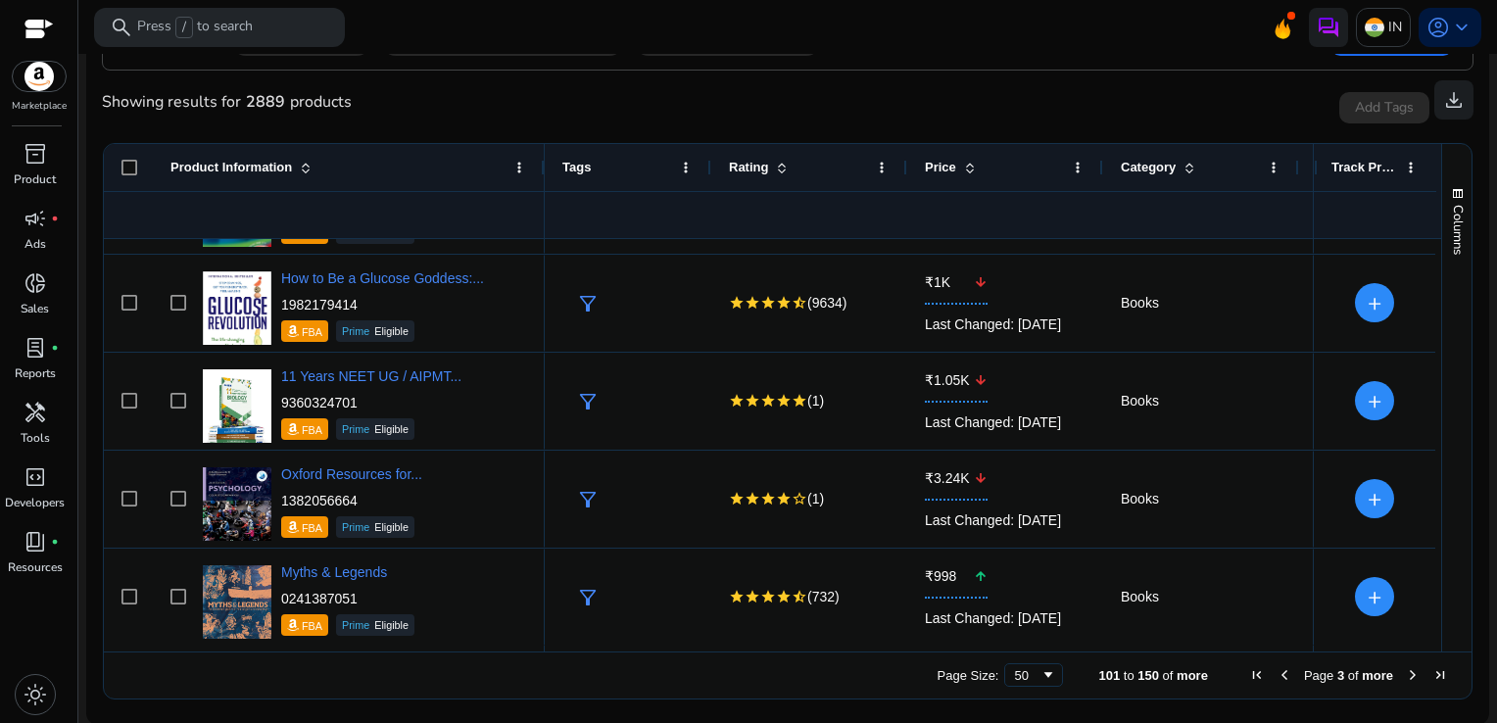
click at [1405, 669] on span "Next Page" at bounding box center [1413, 675] width 16 height 16
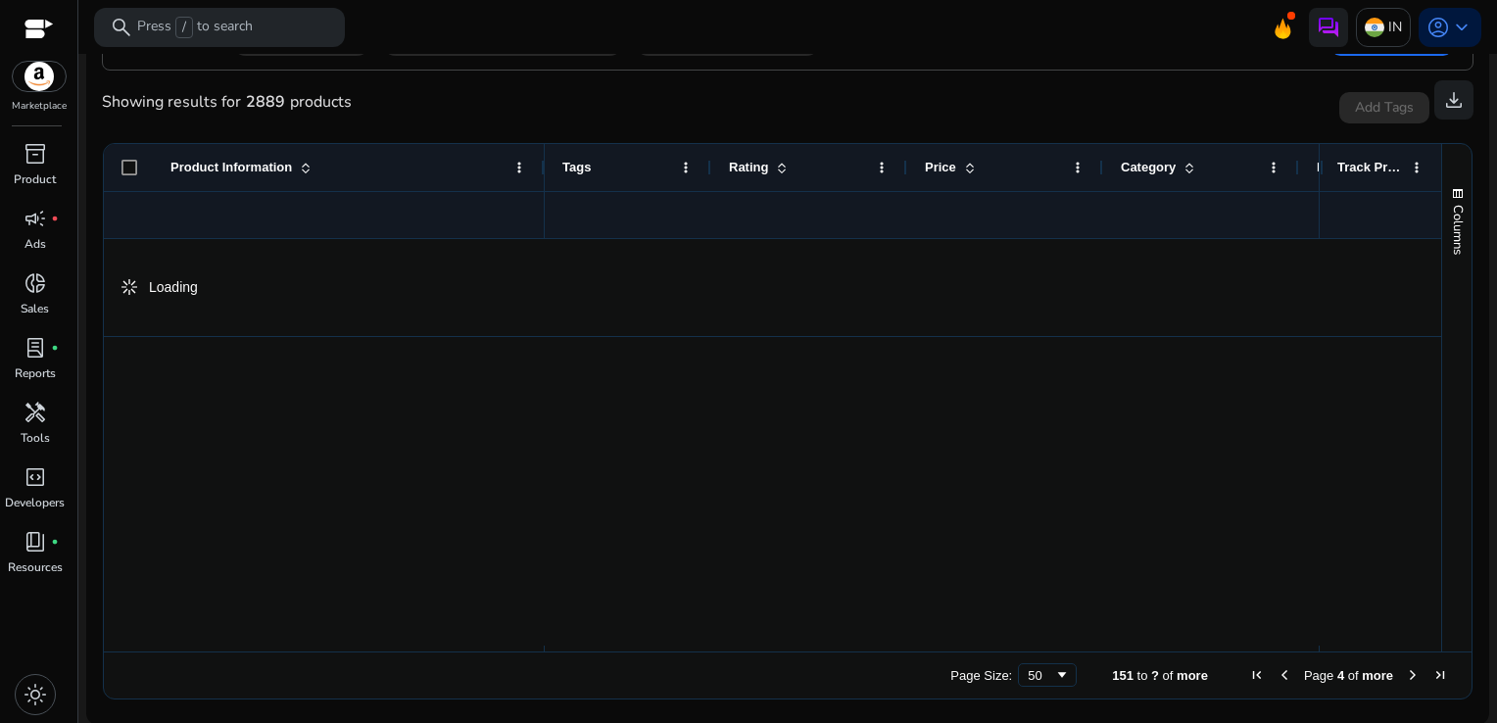
scroll to position [0, 0]
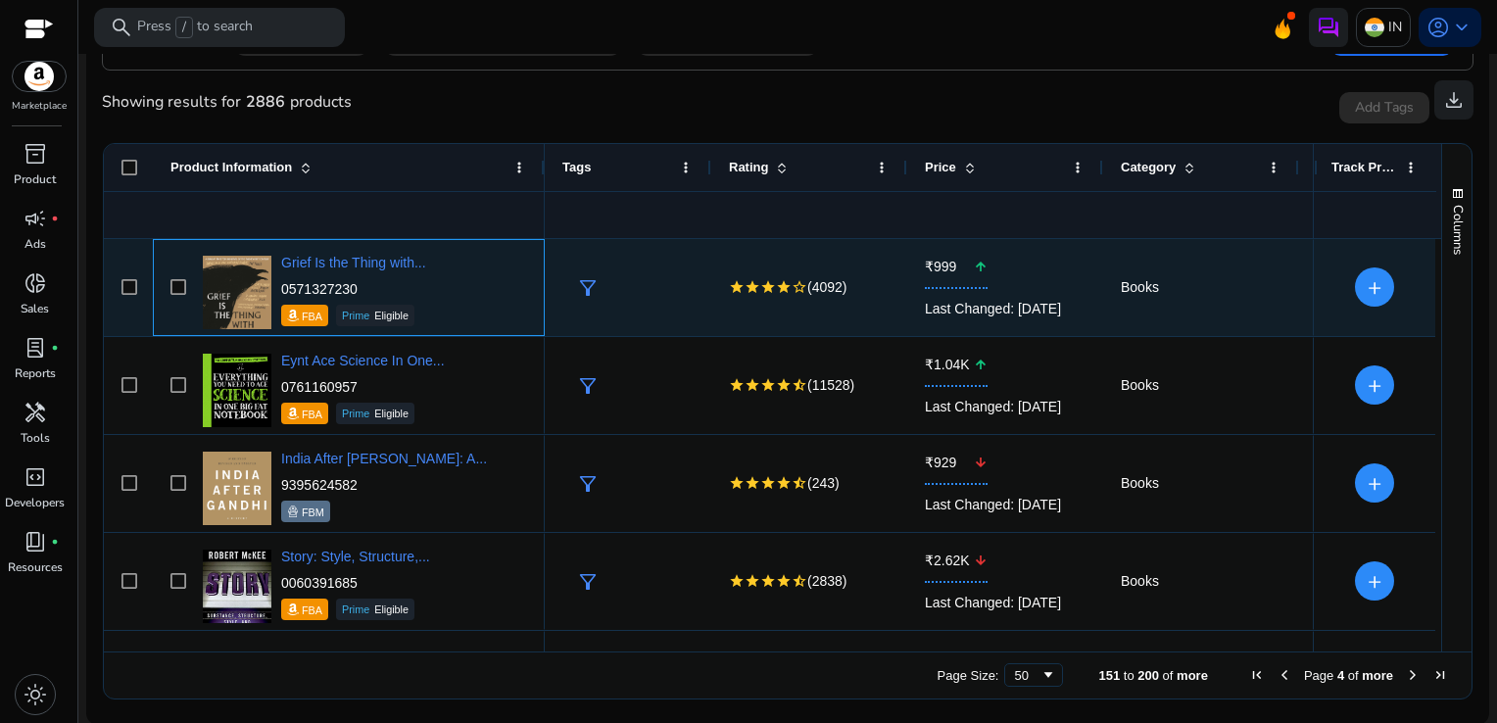
drag, startPoint x: 344, startPoint y: 284, endPoint x: 281, endPoint y: 283, distance: 62.7
click at [281, 283] on p "0571327230" at bounding box center [353, 289] width 145 height 20
copy p "0571327230"
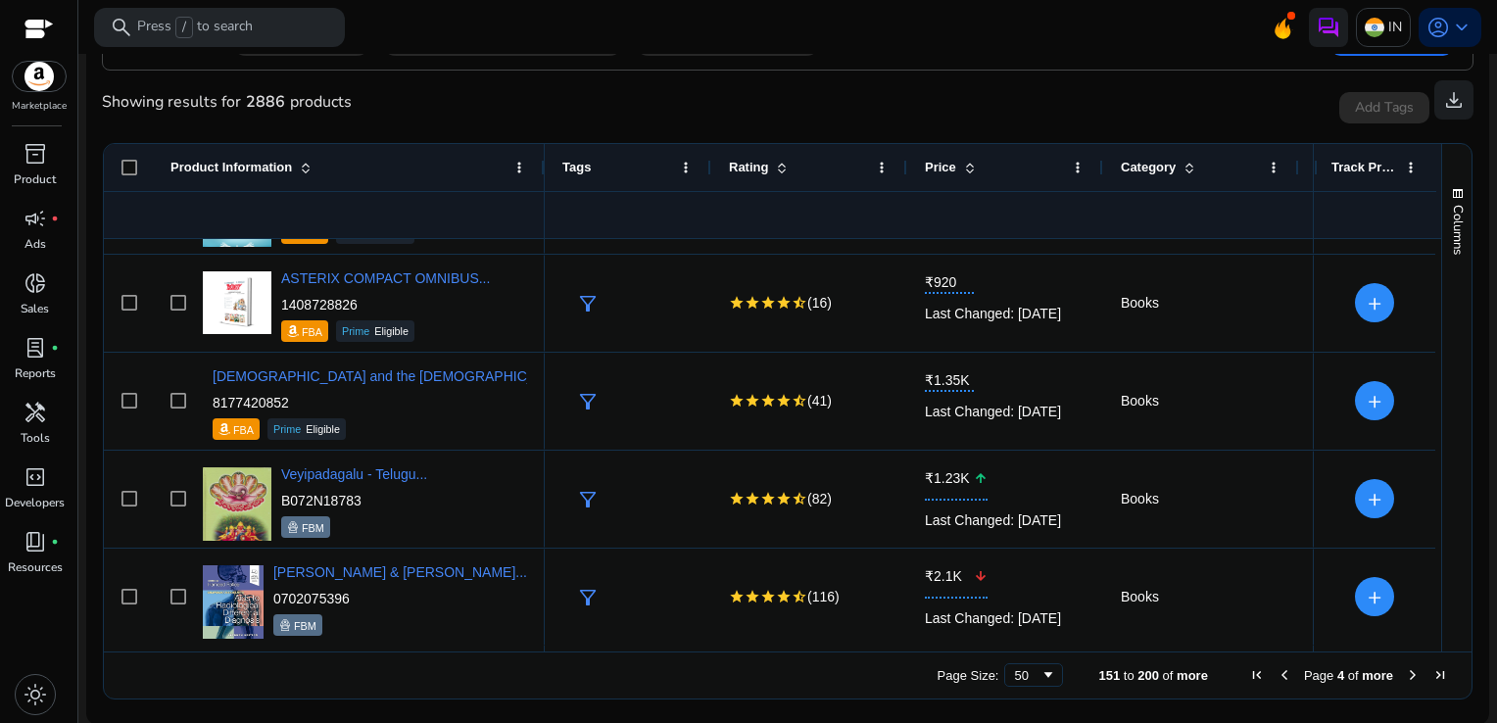
click at [1407, 672] on span "Next Page" at bounding box center [1413, 675] width 16 height 16
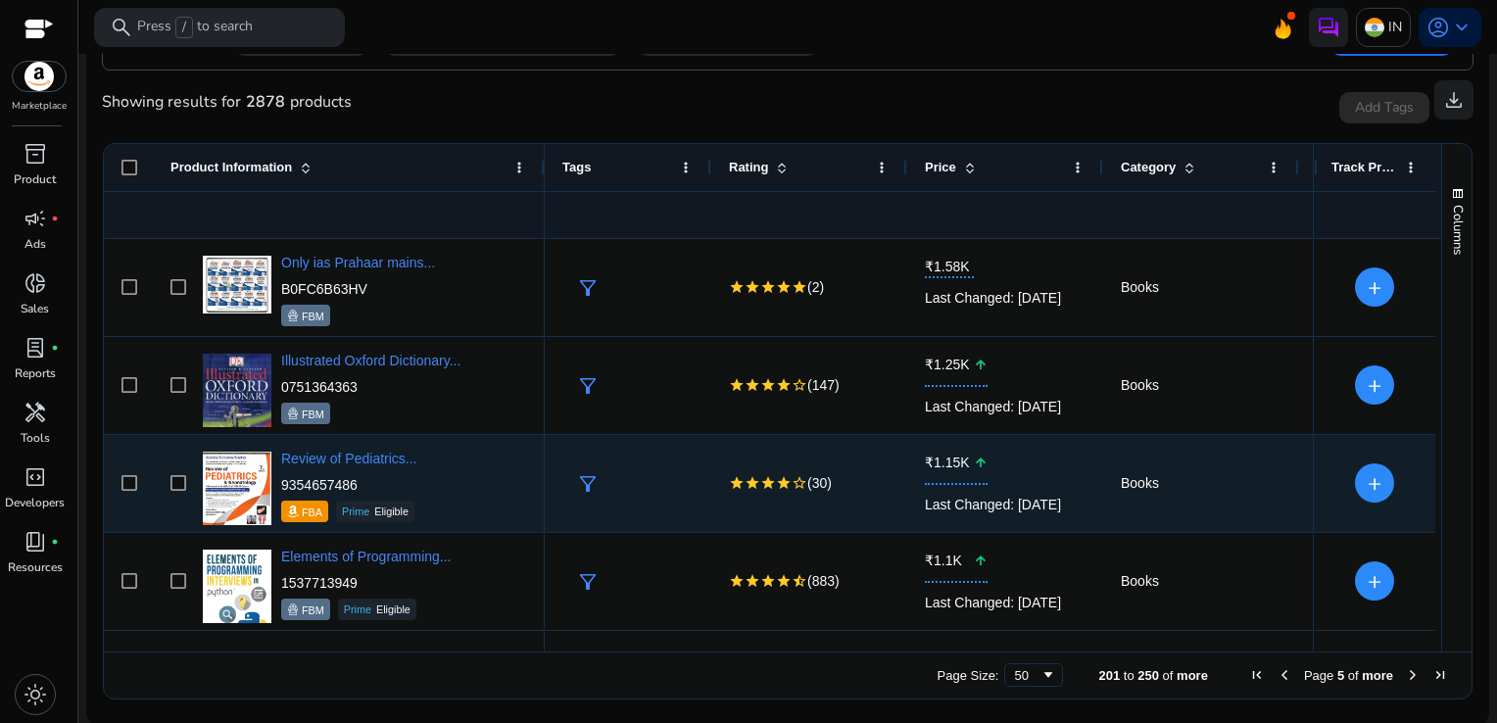
click at [1025, 459] on p "₹1.15K arrow_upward" at bounding box center [1005, 463] width 161 height 44
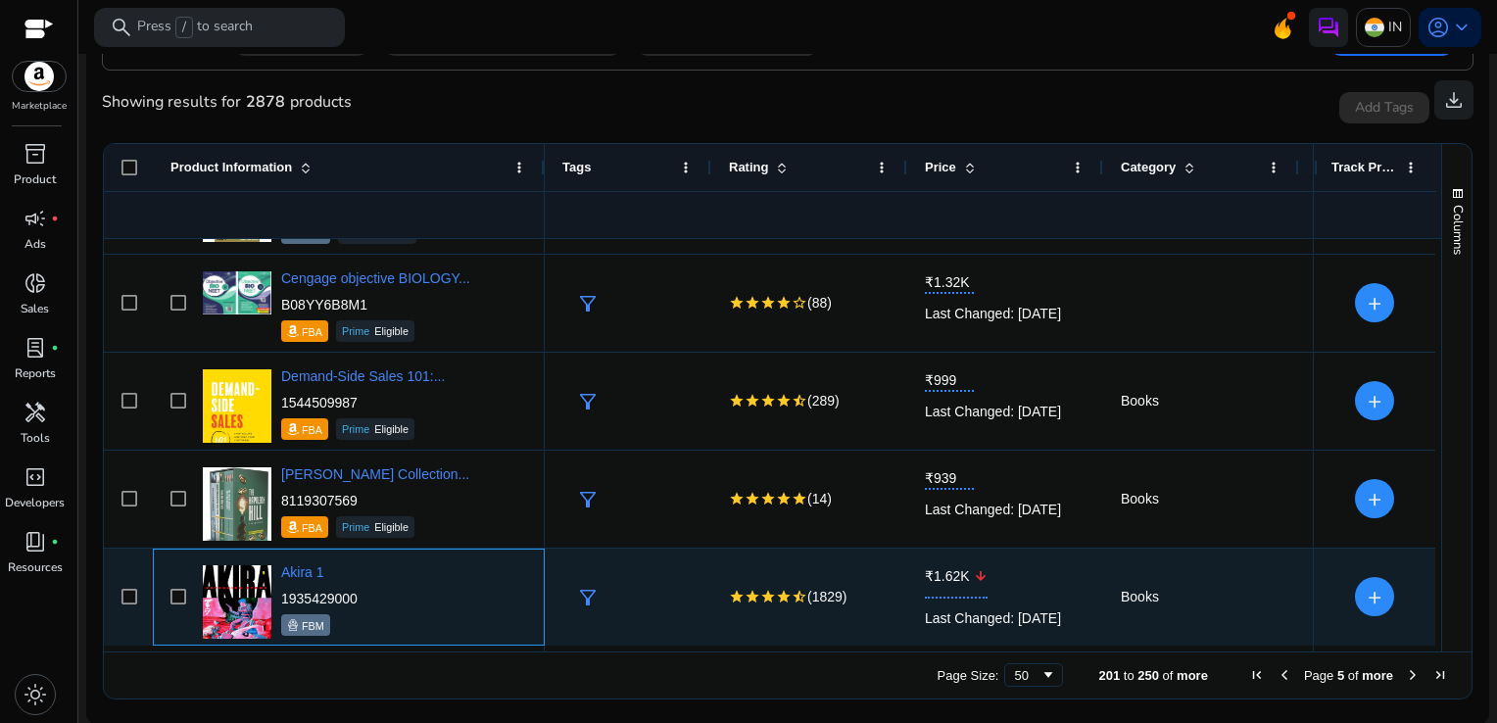
drag, startPoint x: 376, startPoint y: 596, endPoint x: 278, endPoint y: 596, distance: 98.0
click at [278, 596] on div "Akira 1 1935429000 FBM" at bounding box center [362, 596] width 329 height 83
copy p "1935429000"
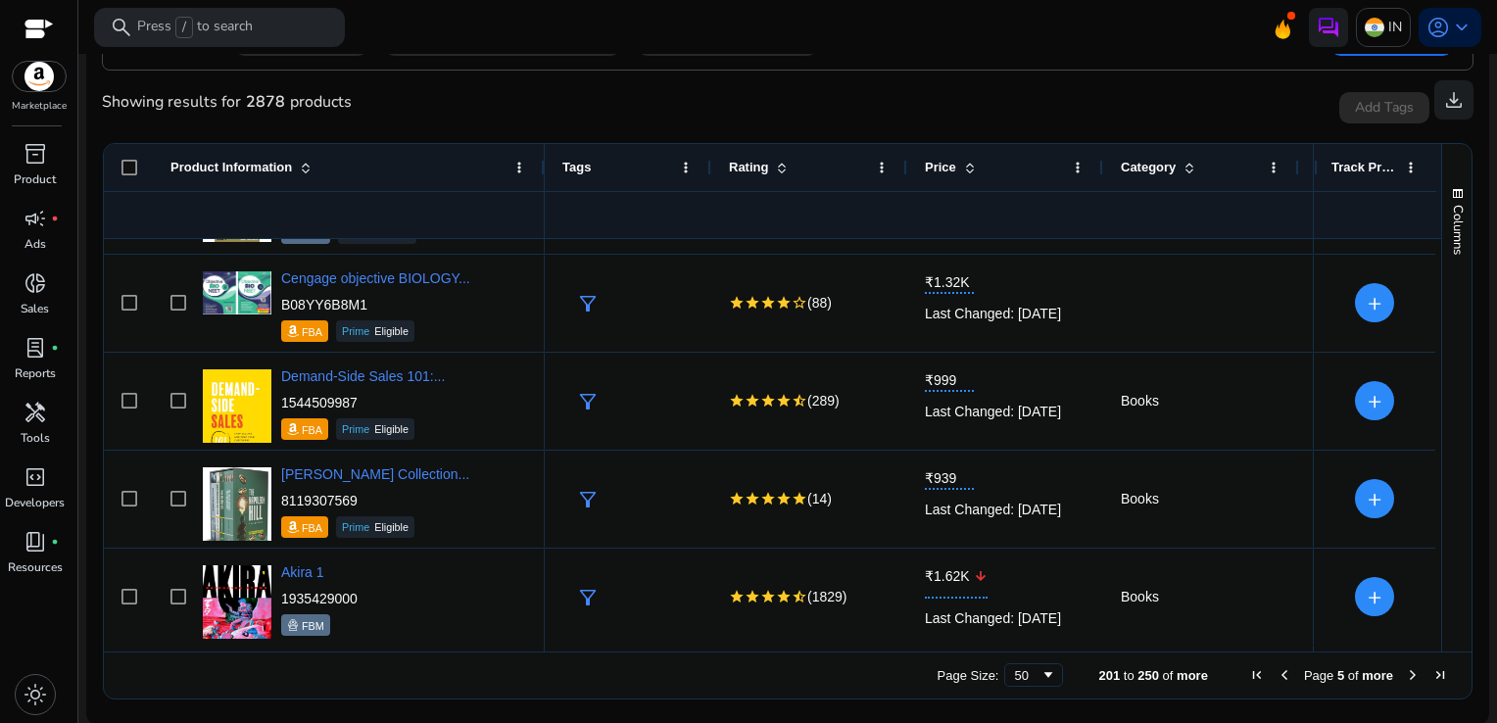
click at [1410, 674] on span "Next Page" at bounding box center [1413, 675] width 16 height 16
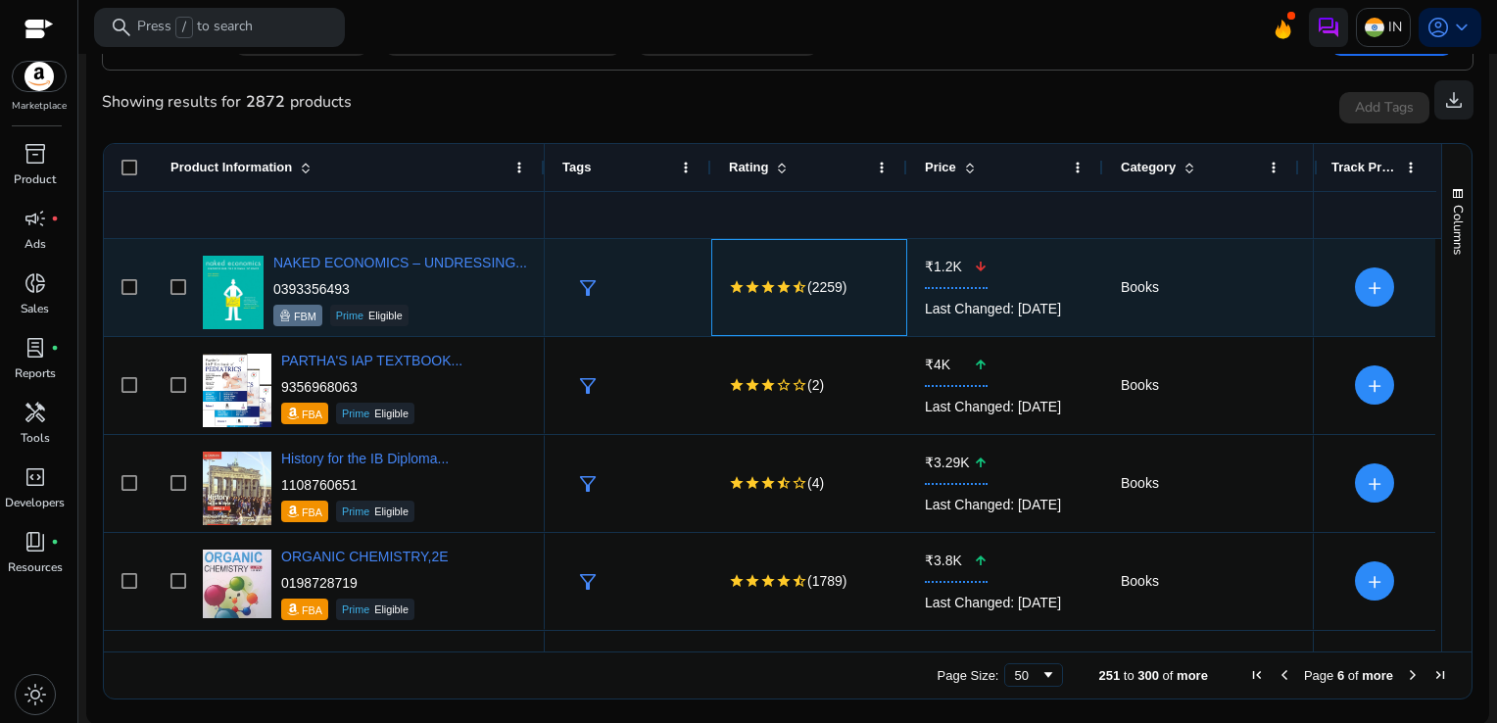
click at [878, 269] on div "star star star star star_half (2259)" at bounding box center [809, 287] width 161 height 95
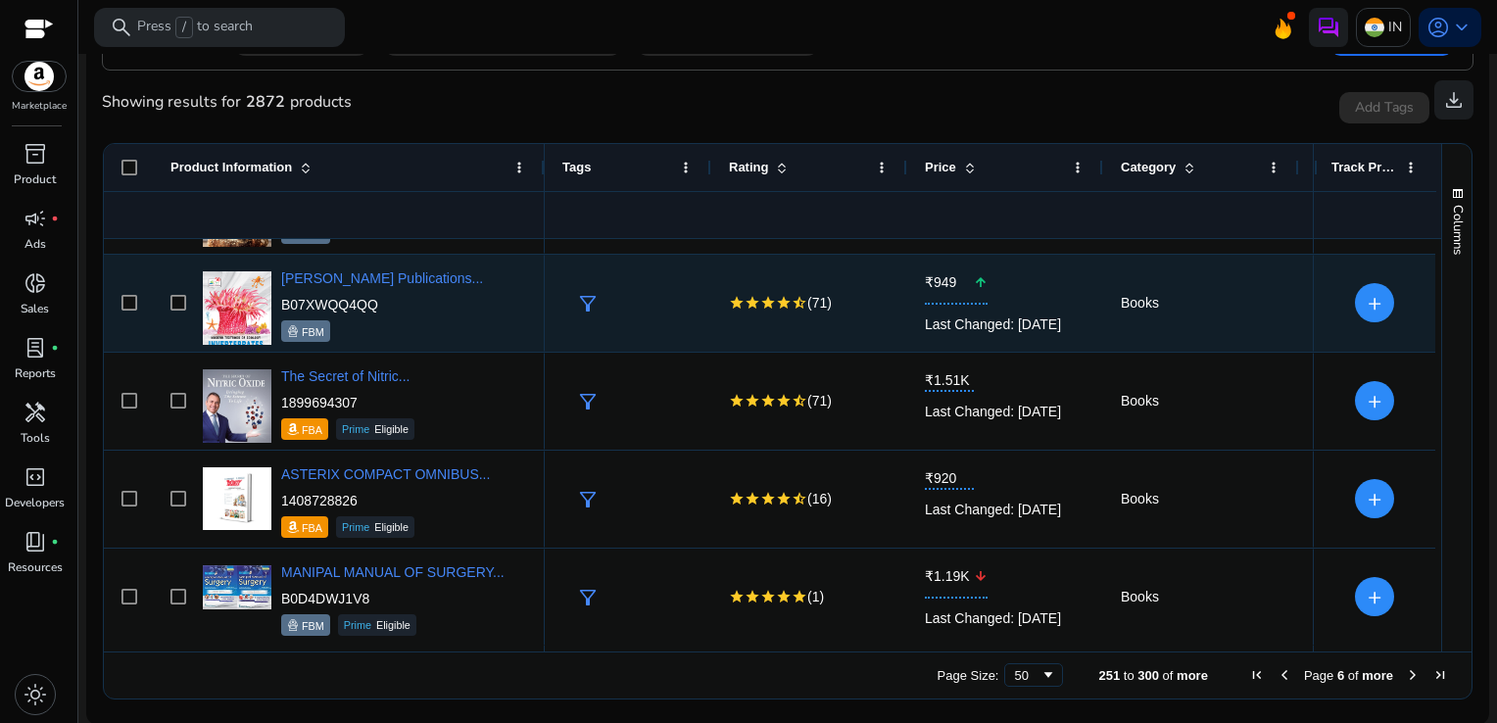
scroll to position [1356, 0]
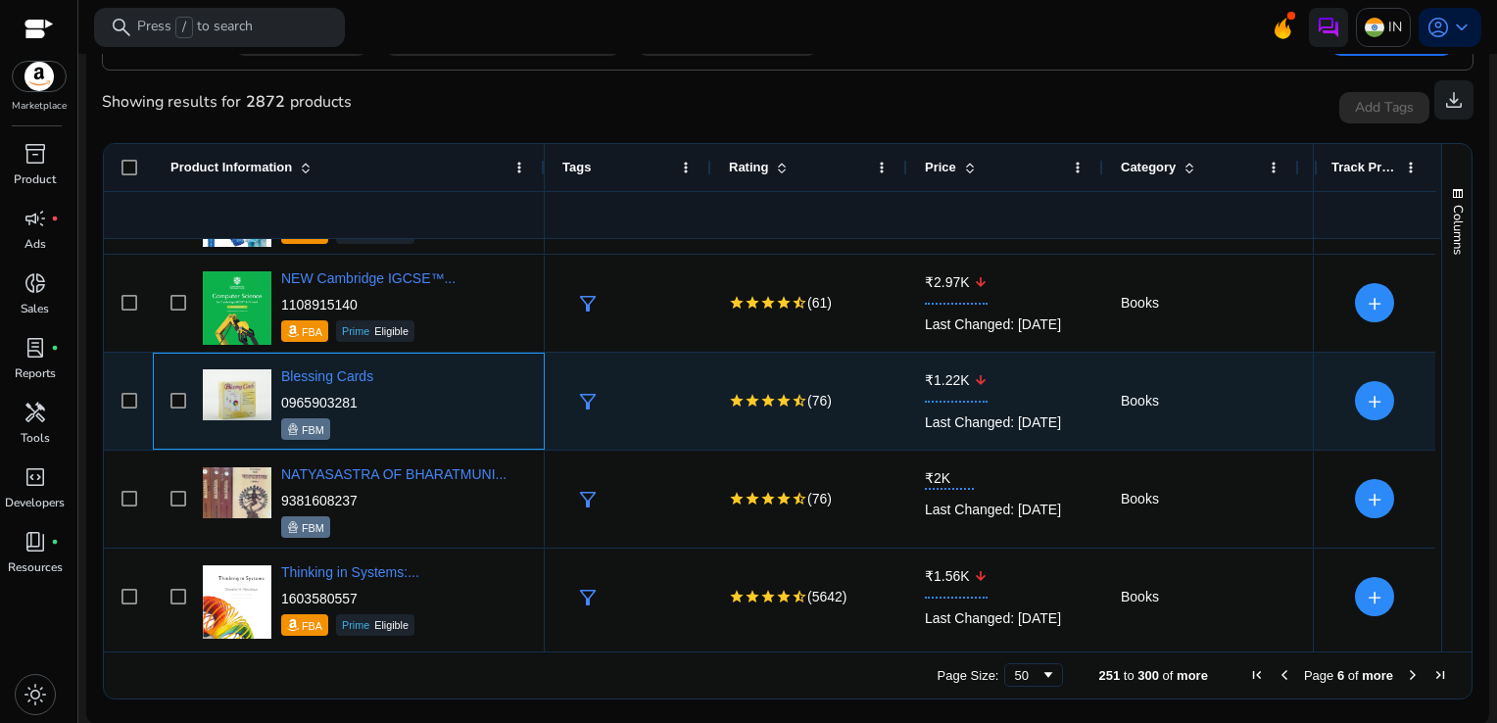
drag, startPoint x: 361, startPoint y: 394, endPoint x: 283, endPoint y: 402, distance: 78.8
click at [283, 402] on p "0965903281" at bounding box center [327, 403] width 92 height 20
copy p "0965903281"
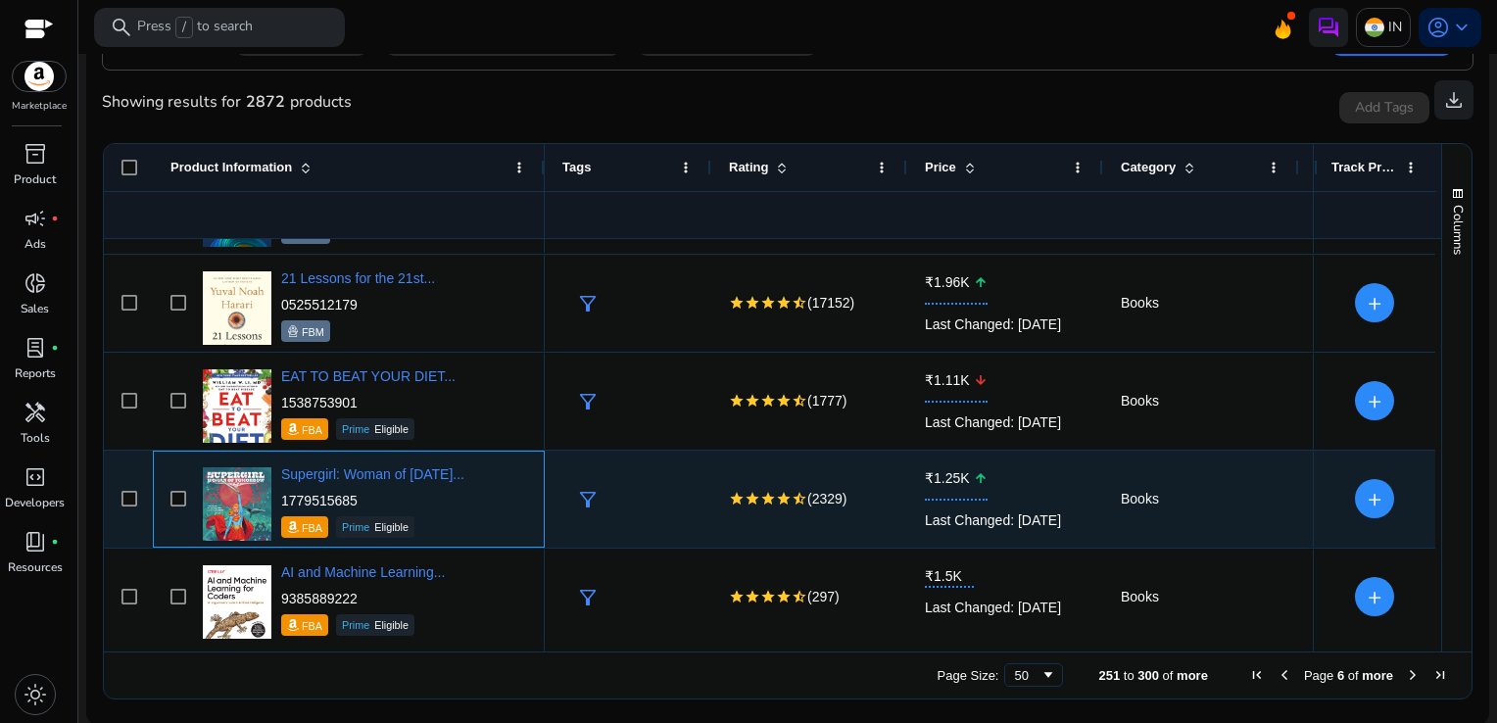
drag, startPoint x: 359, startPoint y: 494, endPoint x: 283, endPoint y: 497, distance: 76.5
click at [283, 497] on p "1779515685" at bounding box center [372, 501] width 183 height 20
copy p "1779515685"
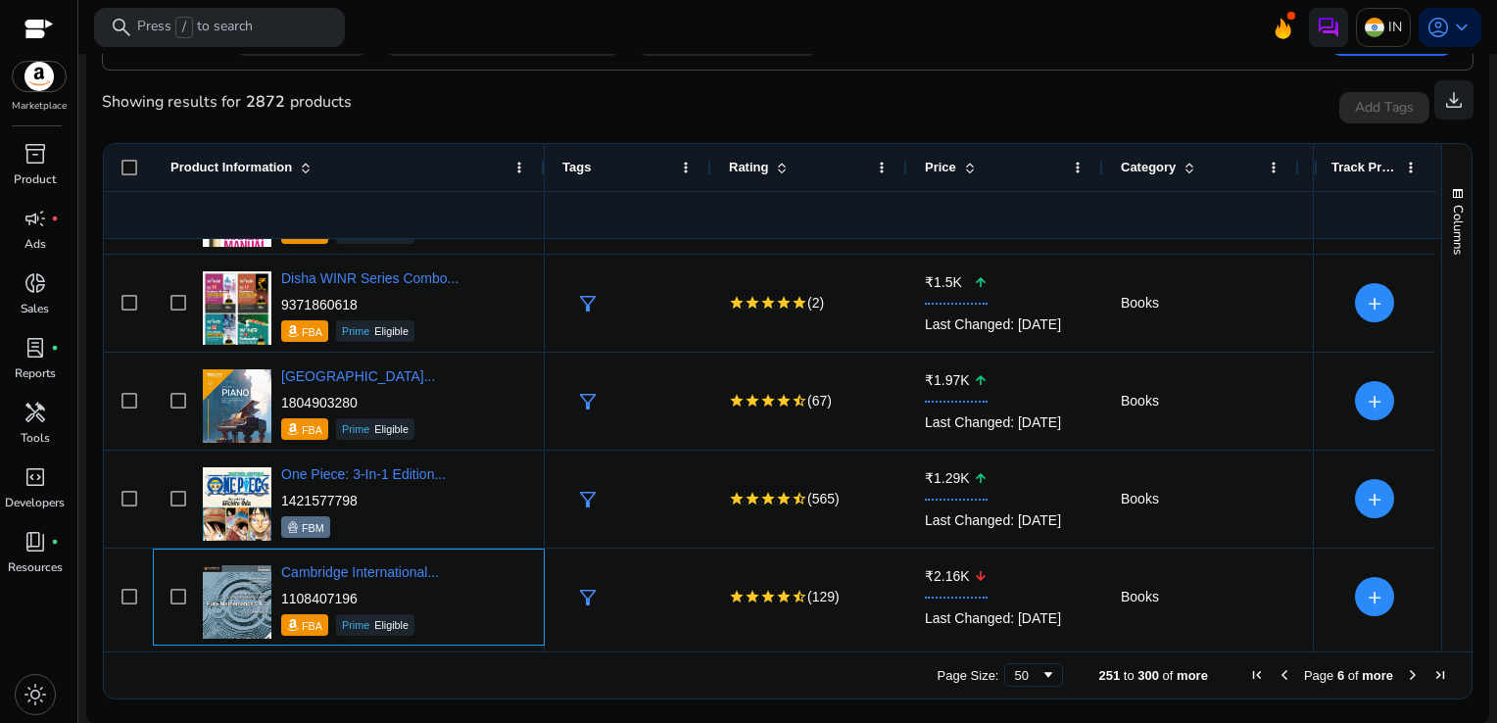
scroll to position [4490, 0]
click at [1407, 667] on span "Next Page" at bounding box center [1413, 675] width 16 height 16
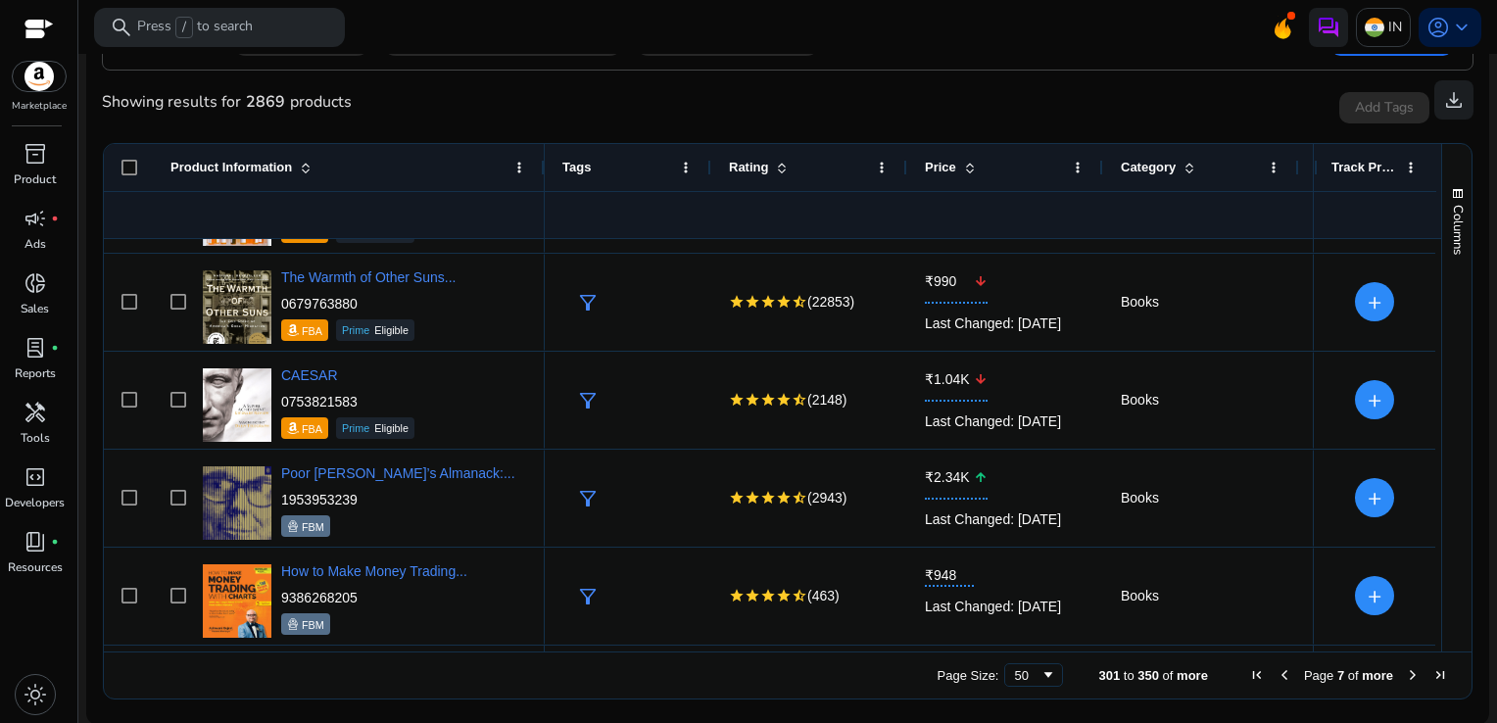
scroll to position [396, 0]
